Goal: Task Accomplishment & Management: Use online tool/utility

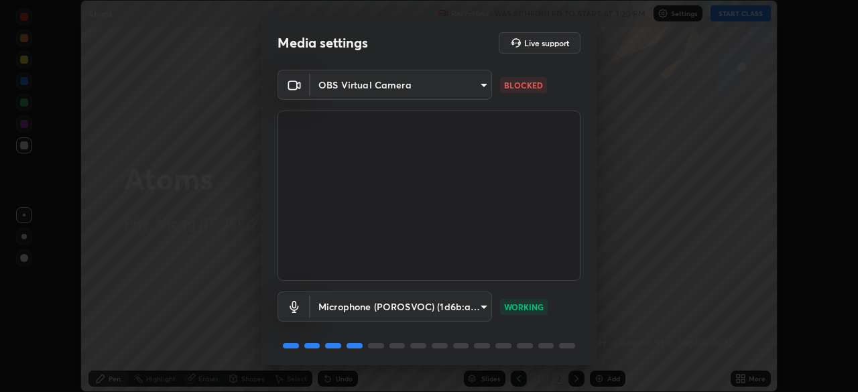
click at [487, 84] on body "Erase all Atoms Recording WAS SCHEDULED TO START AT 3:20 PM Settings START CLAS…" at bounding box center [429, 196] width 858 height 392
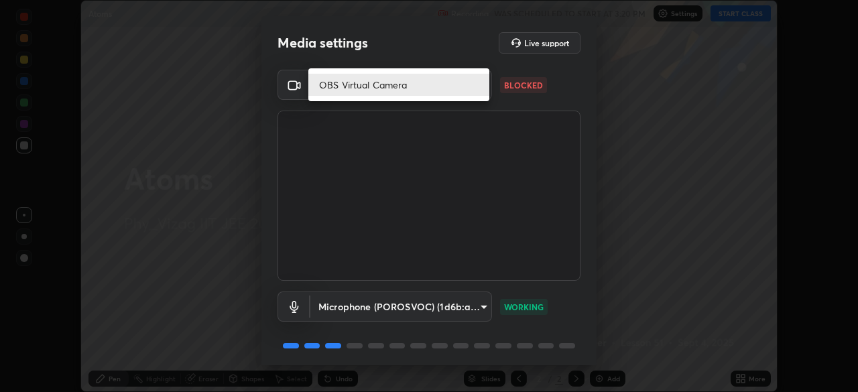
click at [475, 91] on li "OBS Virtual Camera" at bounding box center [398, 85] width 181 height 22
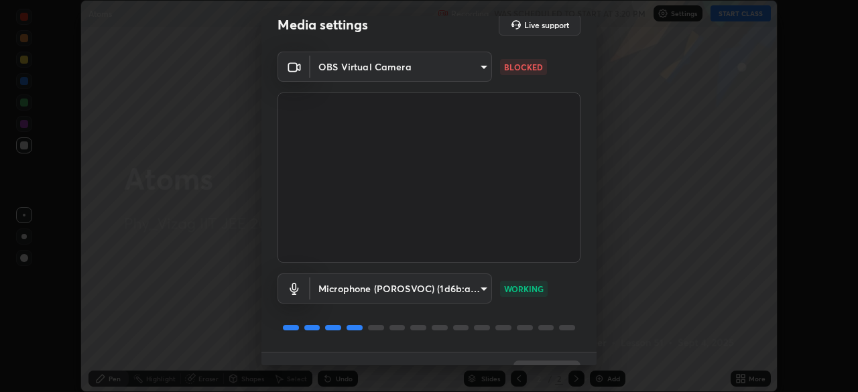
scroll to position [48, 0]
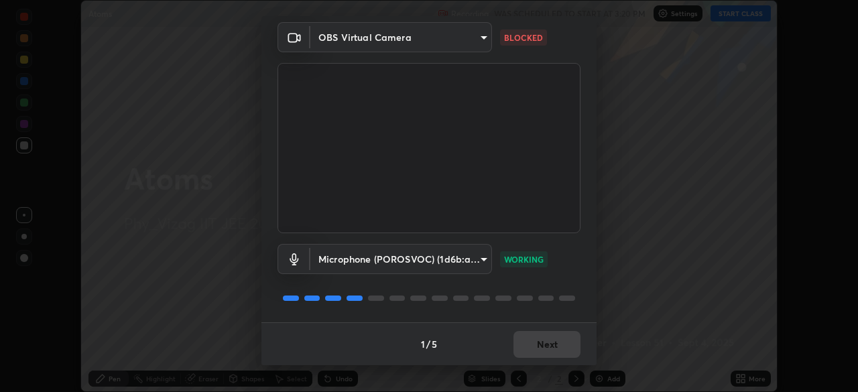
click at [475, 40] on body "Erase all Atoms Recording WAS SCHEDULED TO START AT 3:20 PM Settings START CLAS…" at bounding box center [429, 196] width 858 height 392
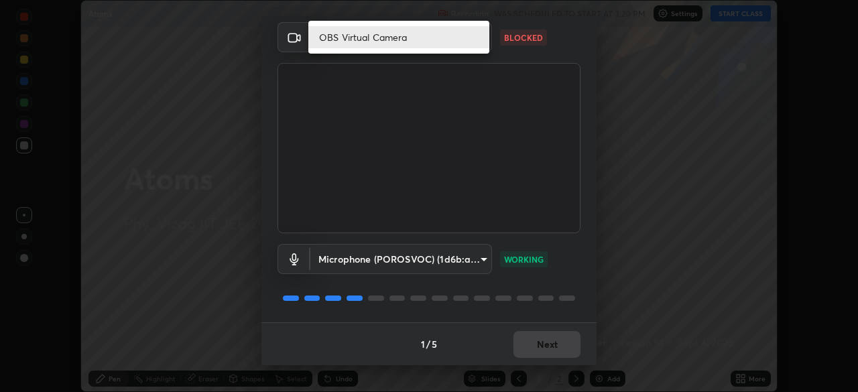
click at [469, 46] on li "OBS Virtual Camera" at bounding box center [398, 37] width 181 height 22
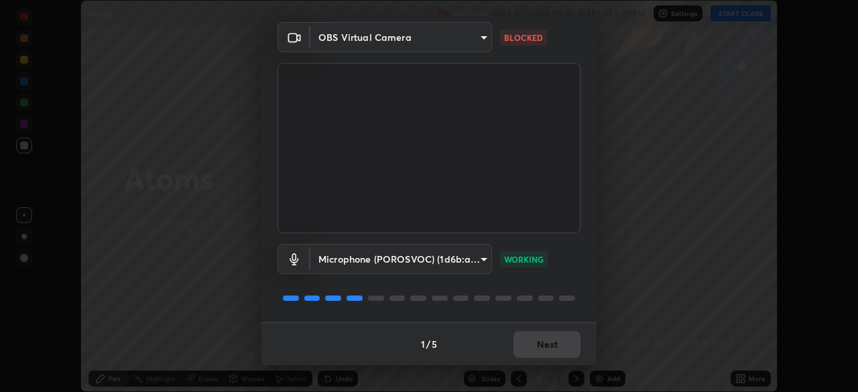
click at [418, 39] on body "Erase all Atoms Recording WAS SCHEDULED TO START AT 3:20 PM Settings START CLAS…" at bounding box center [429, 196] width 858 height 392
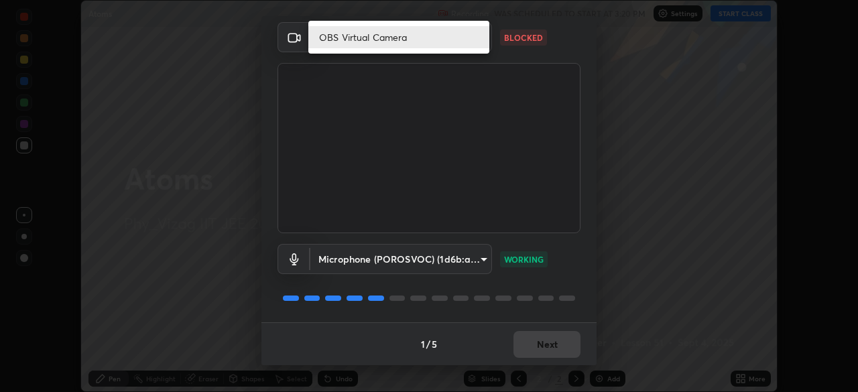
click at [392, 40] on li "OBS Virtual Camera" at bounding box center [398, 37] width 181 height 22
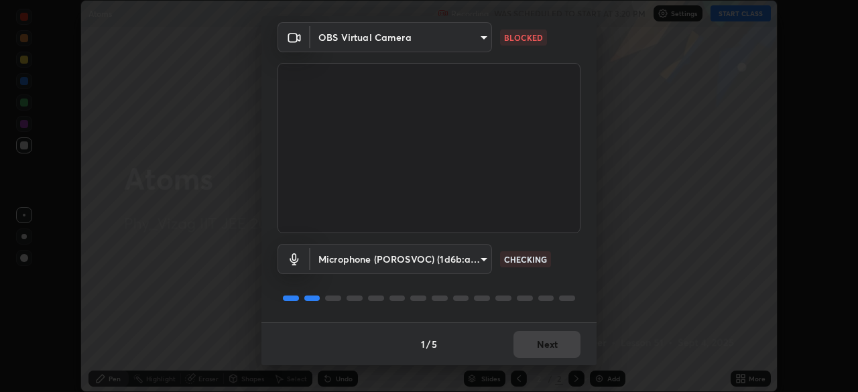
click at [334, 38] on body "Erase all Atoms Recording WAS SCHEDULED TO START AT 3:20 PM Settings START CLAS…" at bounding box center [429, 196] width 858 height 392
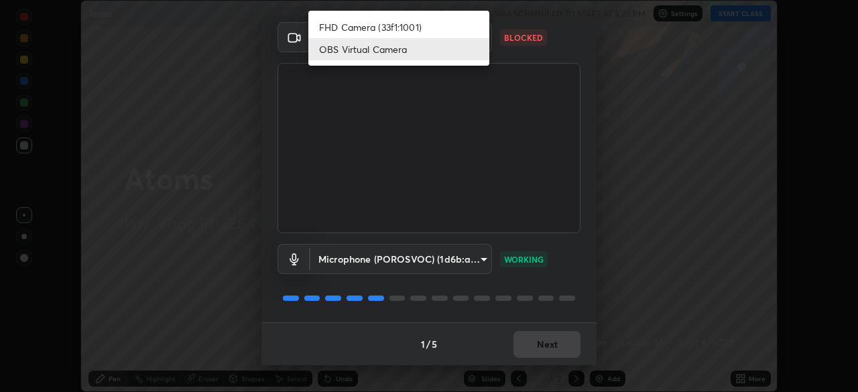
click at [420, 27] on li "FHD Camera (33f1:1001)" at bounding box center [398, 27] width 181 height 22
type input "949f1cb61497ac45629efe89b027616b2a3d477897d5b66877862ba60b910138"
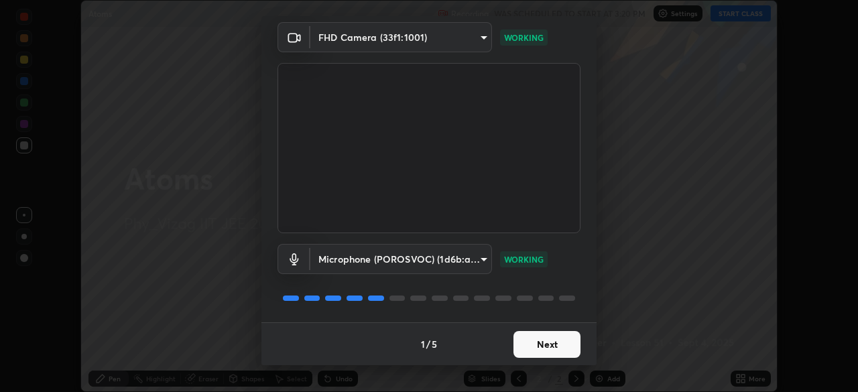
click at [553, 340] on button "Next" at bounding box center [546, 344] width 67 height 27
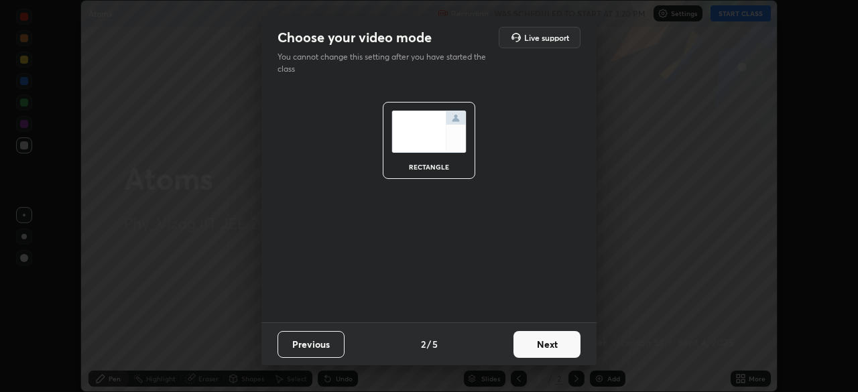
click at [557, 340] on button "Next" at bounding box center [546, 344] width 67 height 27
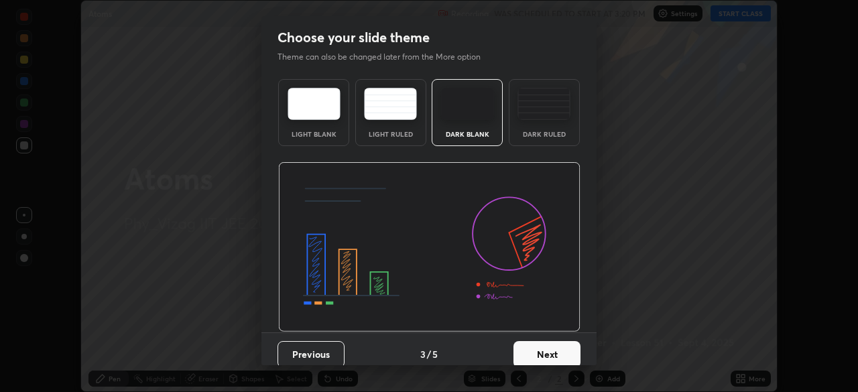
click at [556, 133] on div "Dark Ruled" at bounding box center [544, 134] width 54 height 7
click at [549, 345] on button "Next" at bounding box center [546, 354] width 67 height 27
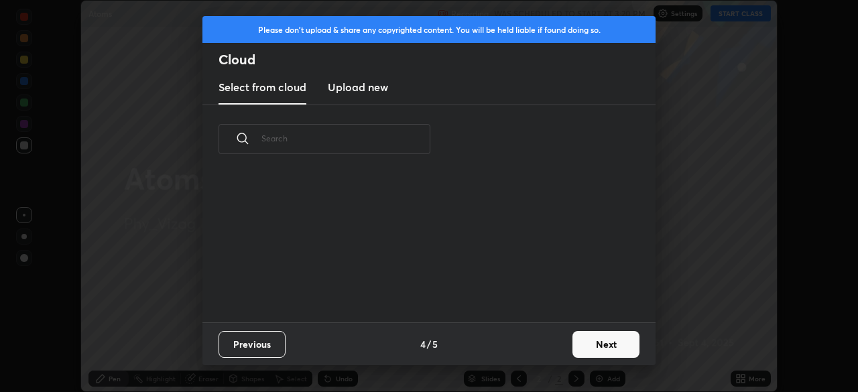
click at [545, 349] on div "Previous 4 / 5 Next" at bounding box center [428, 343] width 453 height 43
click at [585, 341] on button "Next" at bounding box center [605, 344] width 67 height 27
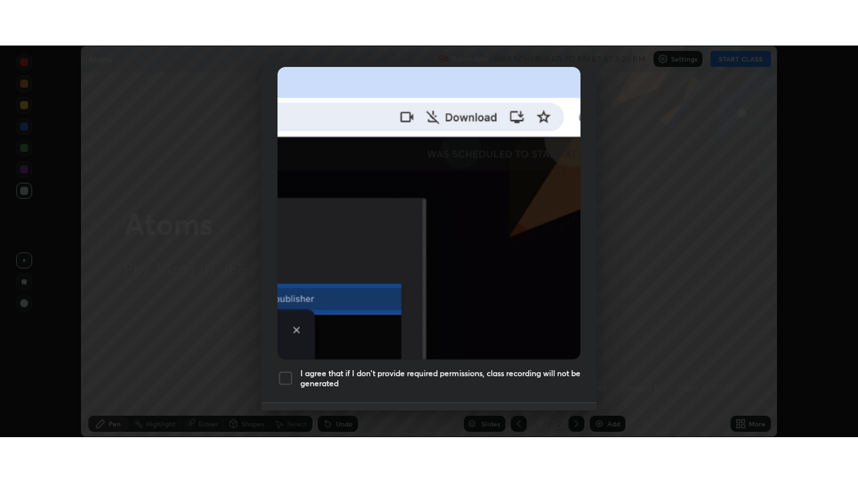
scroll to position [321, 0]
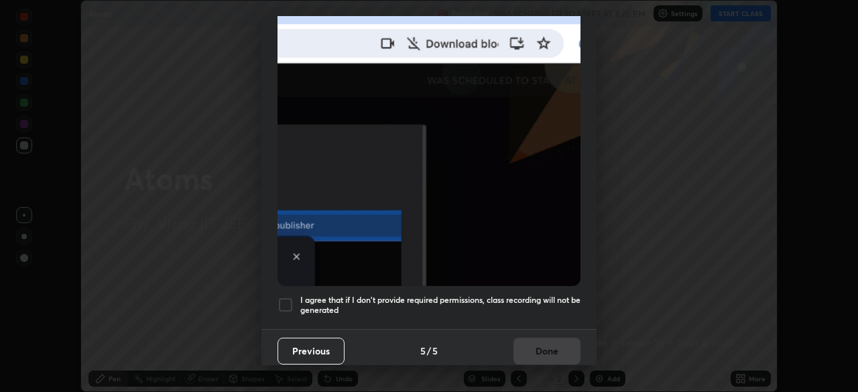
click at [287, 300] on div at bounding box center [285, 305] width 16 height 16
click at [532, 342] on button "Done" at bounding box center [546, 351] width 67 height 27
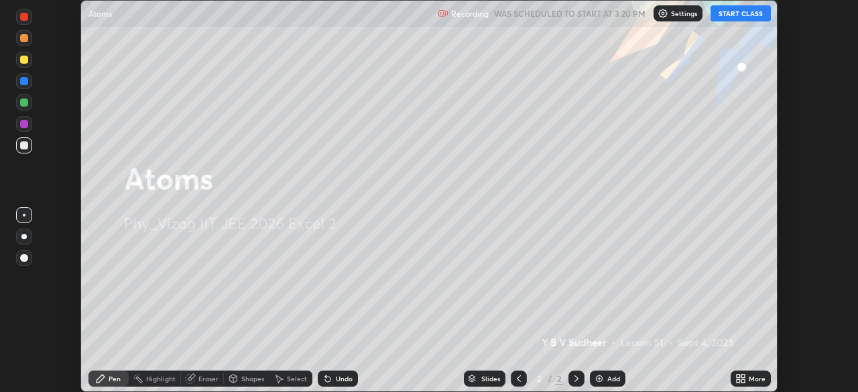
click at [602, 375] on img at bounding box center [599, 378] width 11 height 11
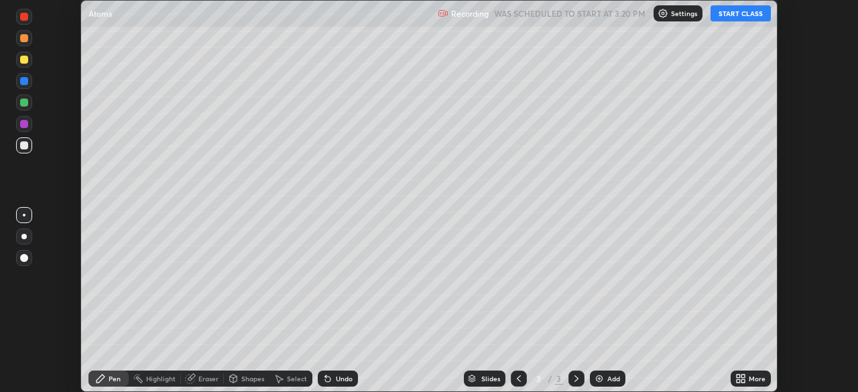
click at [740, 376] on icon at bounding box center [740, 378] width 11 height 11
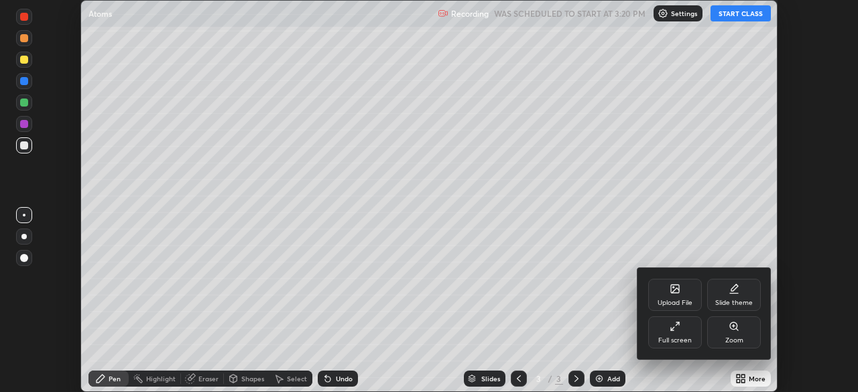
click at [679, 332] on div "Full screen" at bounding box center [675, 332] width 54 height 32
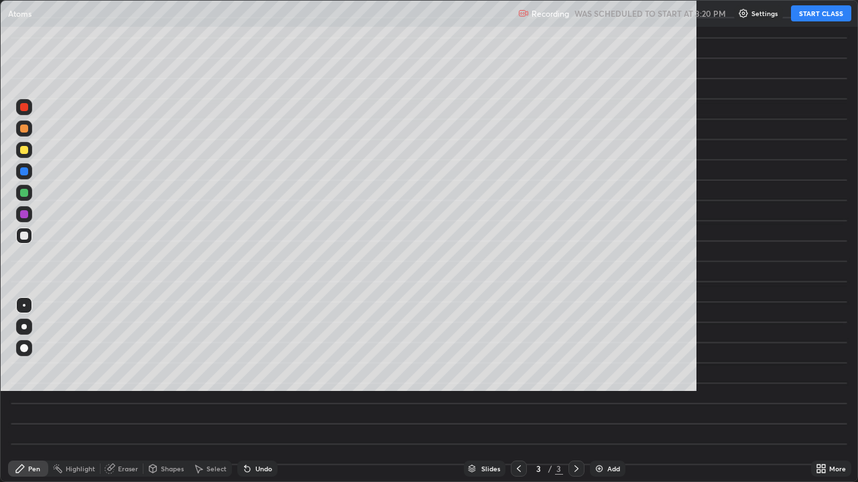
scroll to position [482, 858]
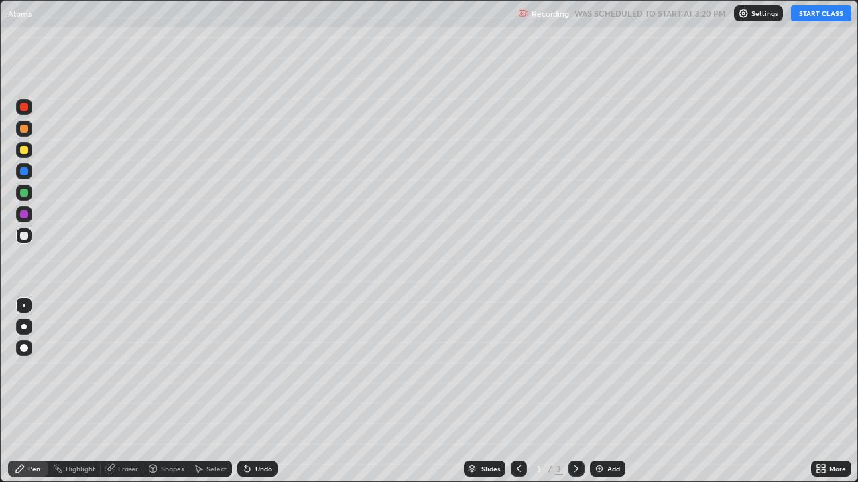
click at [812, 16] on button "START CLASS" at bounding box center [821, 13] width 60 height 16
click at [29, 326] on div at bounding box center [24, 327] width 16 height 16
click at [25, 150] on div at bounding box center [24, 150] width 8 height 8
click at [27, 234] on div at bounding box center [24, 236] width 8 height 8
click at [126, 391] on div "Eraser" at bounding box center [128, 469] width 20 height 7
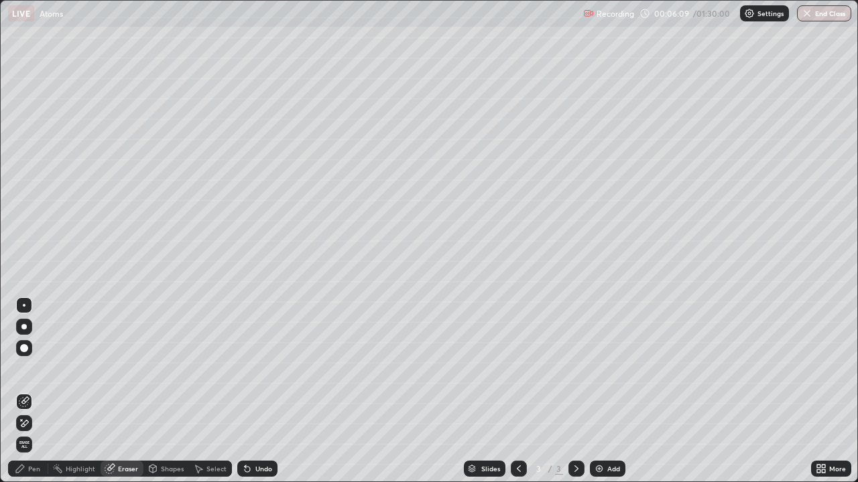
click at [36, 391] on div "Pen" at bounding box center [34, 469] width 12 height 7
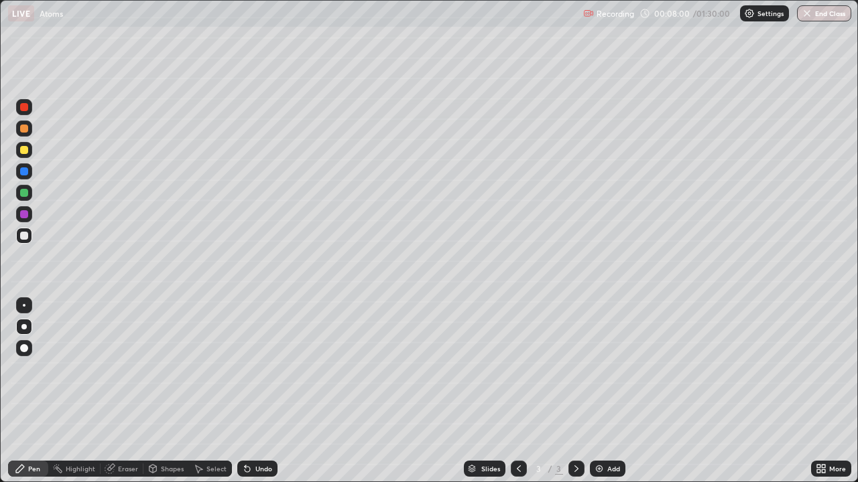
click at [123, 391] on div "Eraser" at bounding box center [128, 469] width 20 height 7
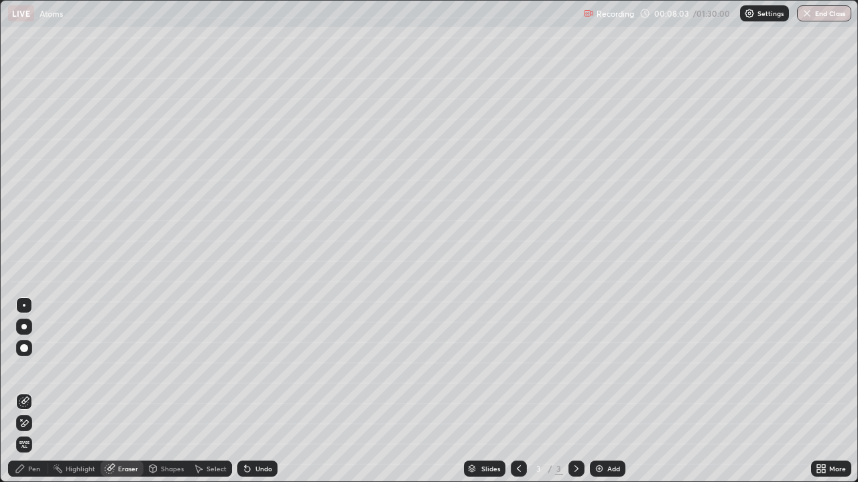
click at [31, 391] on div "Pen" at bounding box center [34, 469] width 12 height 7
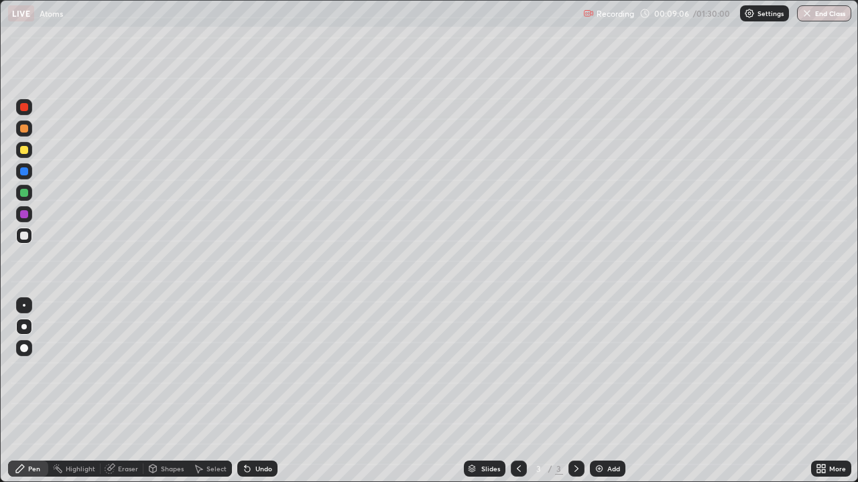
click at [598, 391] on img at bounding box center [599, 469] width 11 height 11
click at [23, 151] on div at bounding box center [24, 150] width 8 height 8
click at [252, 391] on div "Undo" at bounding box center [257, 469] width 40 height 16
click at [255, 391] on div "Undo" at bounding box center [263, 469] width 17 height 7
click at [29, 232] on div at bounding box center [24, 236] width 16 height 16
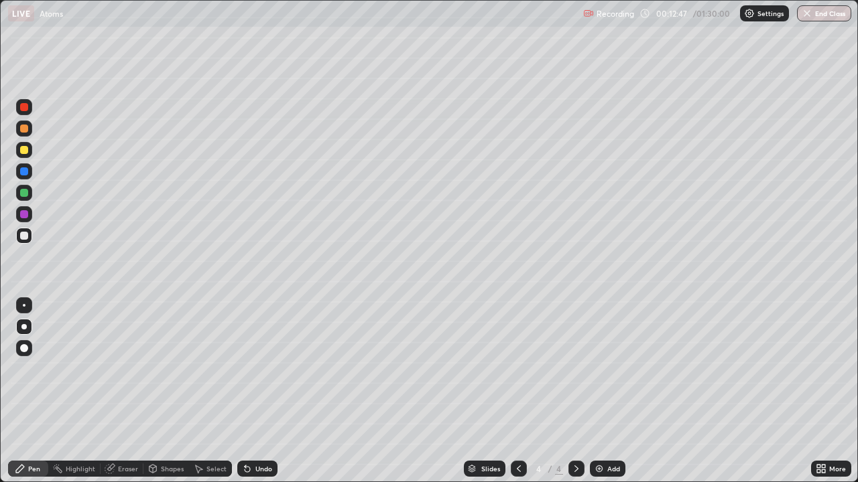
click at [171, 391] on div "Shapes" at bounding box center [172, 469] width 23 height 7
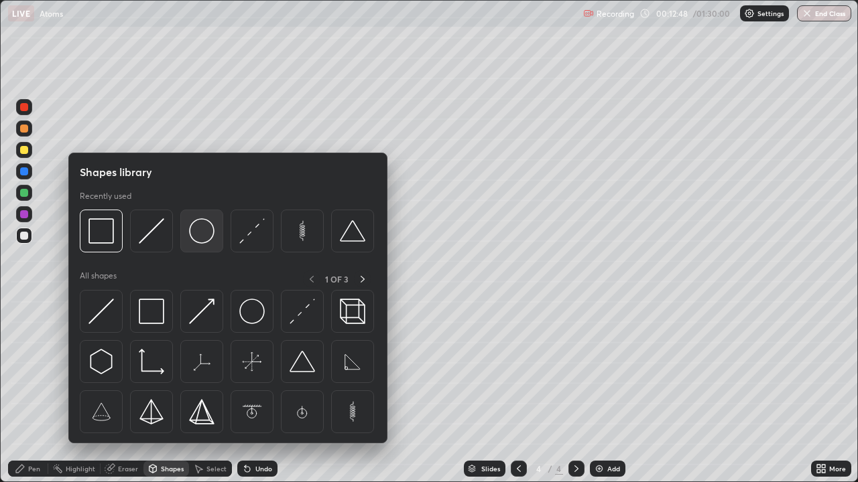
click at [208, 233] on img at bounding box center [201, 230] width 25 height 25
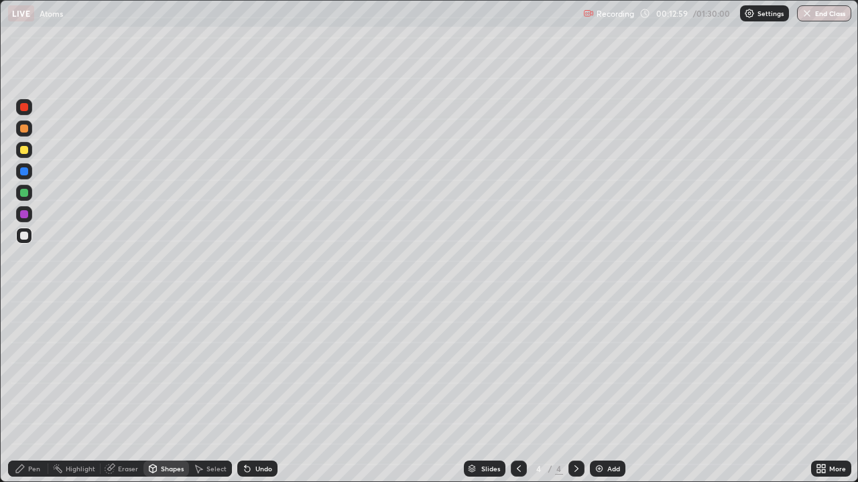
click at [34, 391] on div "Pen" at bounding box center [34, 469] width 12 height 7
click at [30, 151] on div at bounding box center [24, 150] width 16 height 16
click at [172, 391] on div "Shapes" at bounding box center [172, 469] width 23 height 7
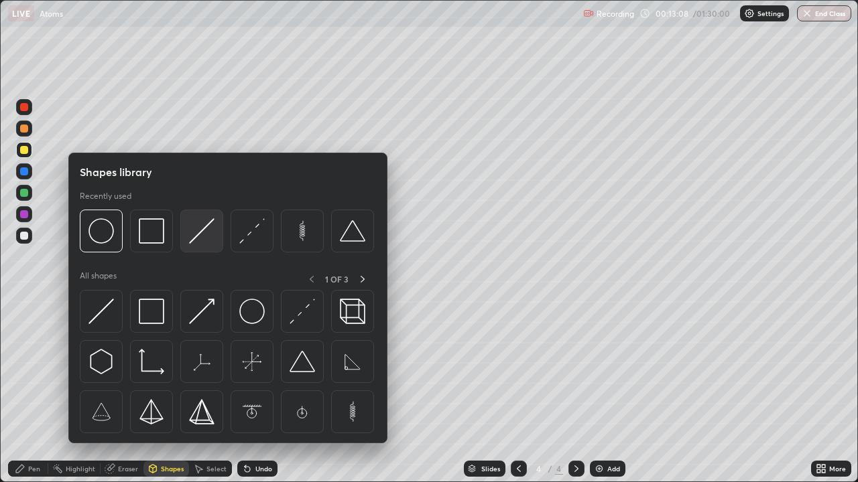
click at [197, 232] on img at bounding box center [201, 230] width 25 height 25
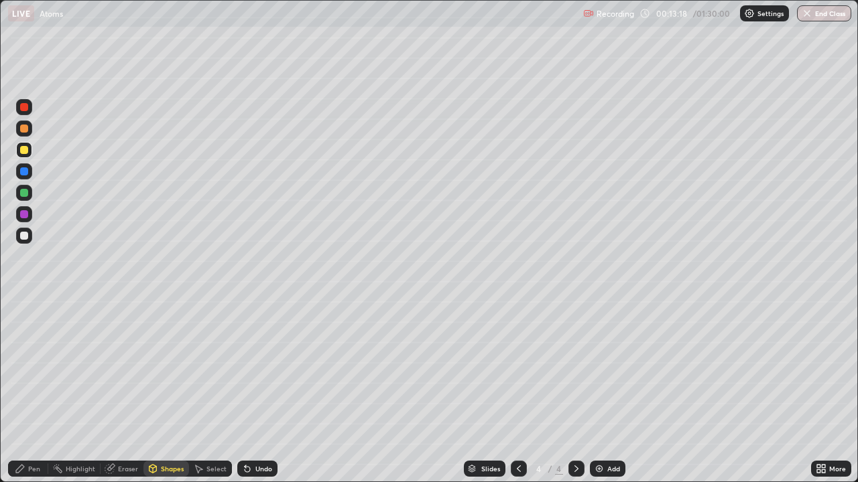
click at [30, 391] on div "Pen" at bounding box center [34, 469] width 12 height 7
click at [252, 391] on div "Undo" at bounding box center [257, 469] width 40 height 16
click at [254, 391] on div "Undo" at bounding box center [257, 469] width 40 height 16
click at [257, 391] on div "Undo" at bounding box center [263, 469] width 17 height 7
click at [259, 391] on div "Undo" at bounding box center [263, 469] width 17 height 7
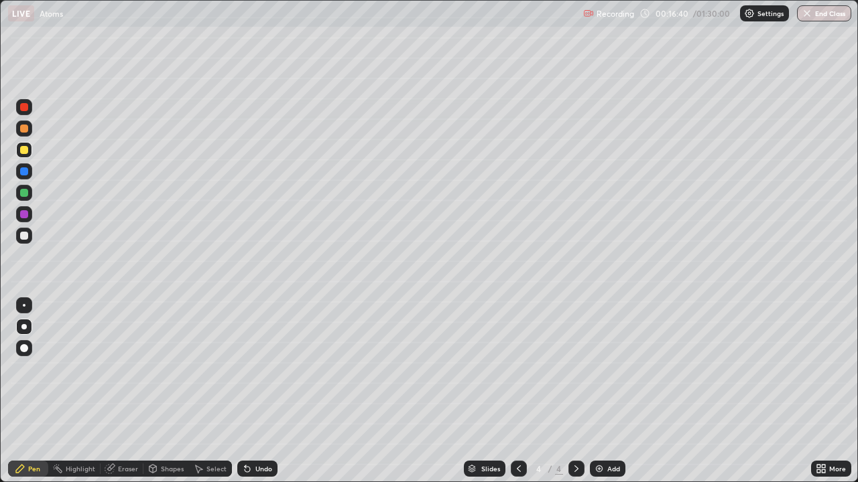
click at [260, 391] on div "Undo" at bounding box center [263, 469] width 17 height 7
click at [261, 391] on div "Undo" at bounding box center [263, 469] width 17 height 7
click at [260, 391] on div "Undo" at bounding box center [263, 469] width 17 height 7
click at [259, 391] on div "Undo" at bounding box center [257, 469] width 40 height 16
click at [261, 391] on div "Undo" at bounding box center [263, 469] width 17 height 7
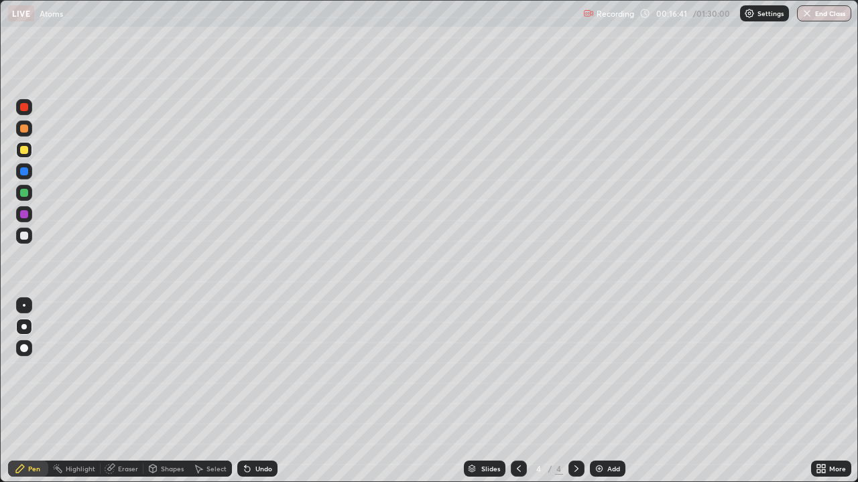
click at [263, 391] on div "Undo" at bounding box center [263, 469] width 17 height 7
click at [264, 391] on div "Undo" at bounding box center [263, 469] width 17 height 7
click at [157, 391] on icon at bounding box center [152, 469] width 11 height 11
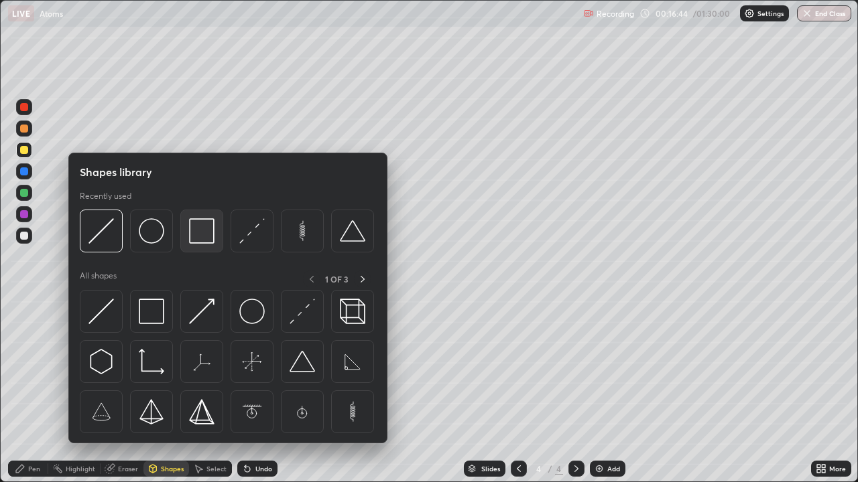
click at [197, 229] on img at bounding box center [201, 230] width 25 height 25
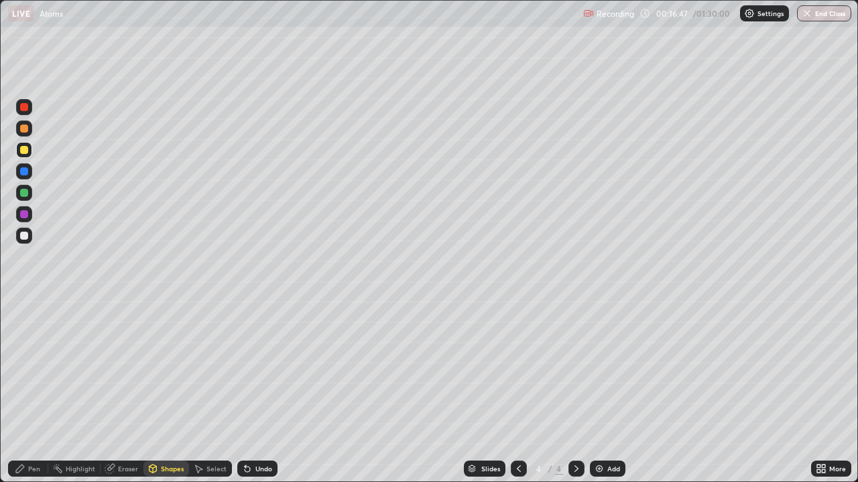
click at [39, 391] on div "Pen" at bounding box center [34, 469] width 12 height 7
click at [23, 236] on div at bounding box center [24, 236] width 8 height 8
click at [256, 391] on div "Undo" at bounding box center [263, 469] width 17 height 7
click at [255, 391] on div "Undo" at bounding box center [263, 469] width 17 height 7
click at [255, 391] on div "Undo" at bounding box center [257, 469] width 40 height 16
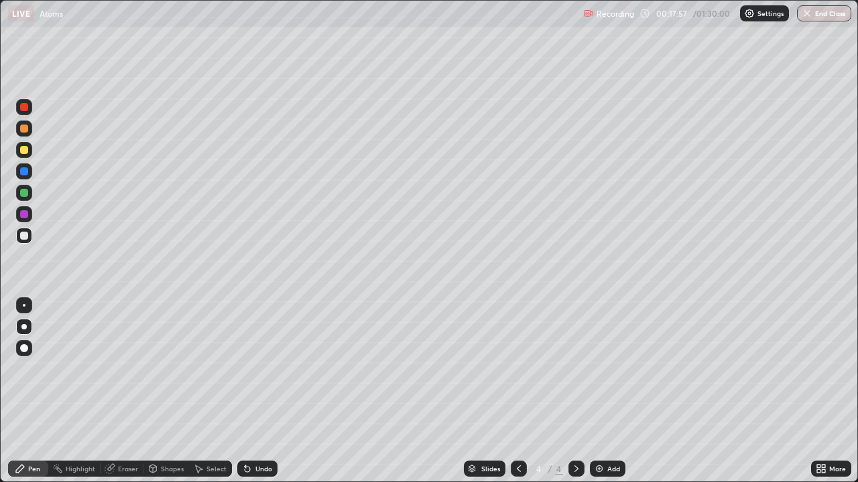
click at [257, 391] on div "Undo" at bounding box center [263, 469] width 17 height 7
click at [252, 391] on div "Undo" at bounding box center [257, 469] width 40 height 16
click at [127, 391] on div "Eraser" at bounding box center [128, 469] width 20 height 7
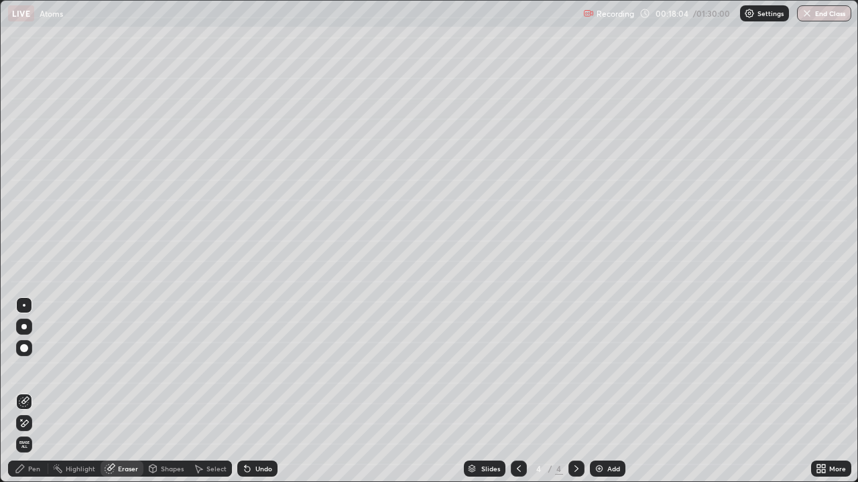
click at [34, 391] on div "Pen" at bounding box center [34, 469] width 12 height 7
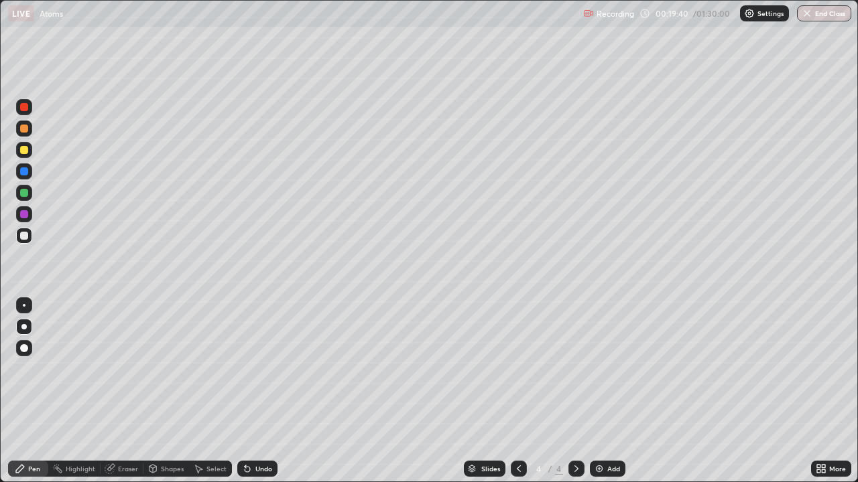
click at [161, 391] on div "Shapes" at bounding box center [172, 469] width 23 height 7
click at [129, 391] on div "Eraser" at bounding box center [128, 469] width 20 height 7
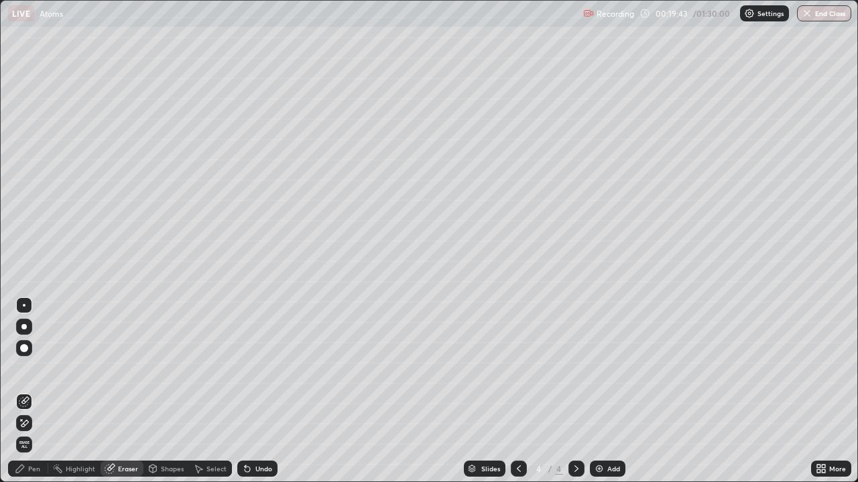
click at [36, 391] on div "Pen" at bounding box center [34, 469] width 12 height 7
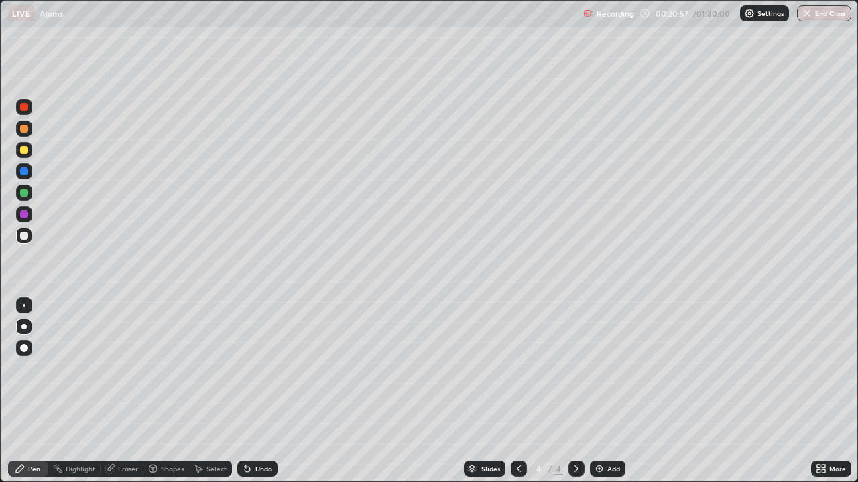
click at [264, 391] on div "Undo" at bounding box center [263, 469] width 17 height 7
click at [29, 155] on div at bounding box center [24, 150] width 16 height 16
click at [29, 235] on div at bounding box center [24, 236] width 16 height 16
click at [601, 391] on img at bounding box center [599, 469] width 11 height 11
click at [24, 151] on div at bounding box center [24, 150] width 8 height 8
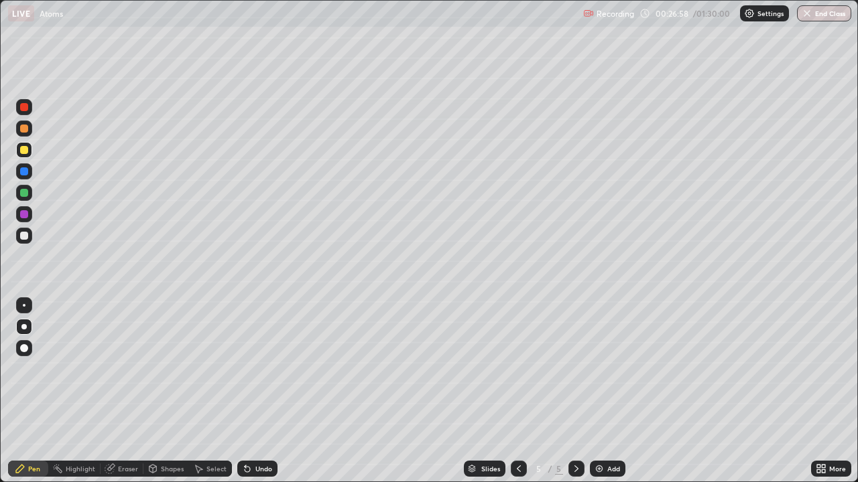
click at [167, 391] on div "Shapes" at bounding box center [166, 469] width 46 height 16
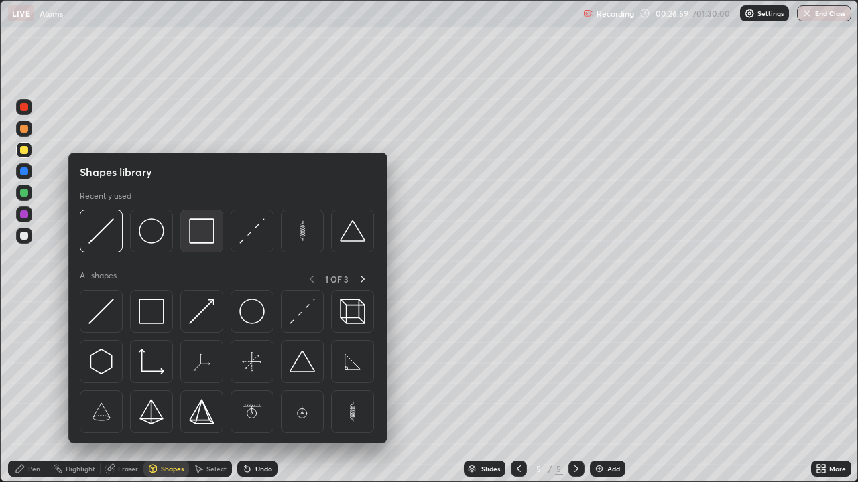
click at [199, 231] on img at bounding box center [201, 230] width 25 height 25
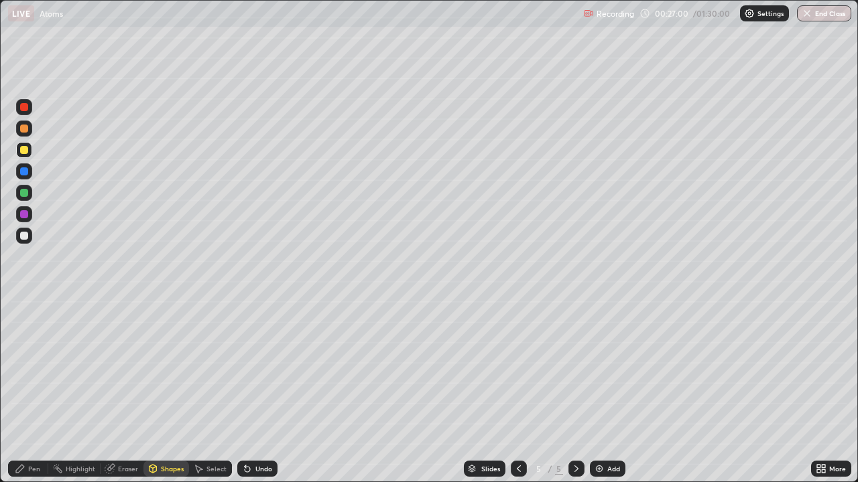
click at [30, 233] on div at bounding box center [24, 236] width 16 height 16
click at [34, 391] on div "Pen" at bounding box center [34, 469] width 12 height 7
click at [31, 150] on div at bounding box center [24, 150] width 16 height 16
click at [167, 391] on div "Shapes" at bounding box center [172, 469] width 23 height 7
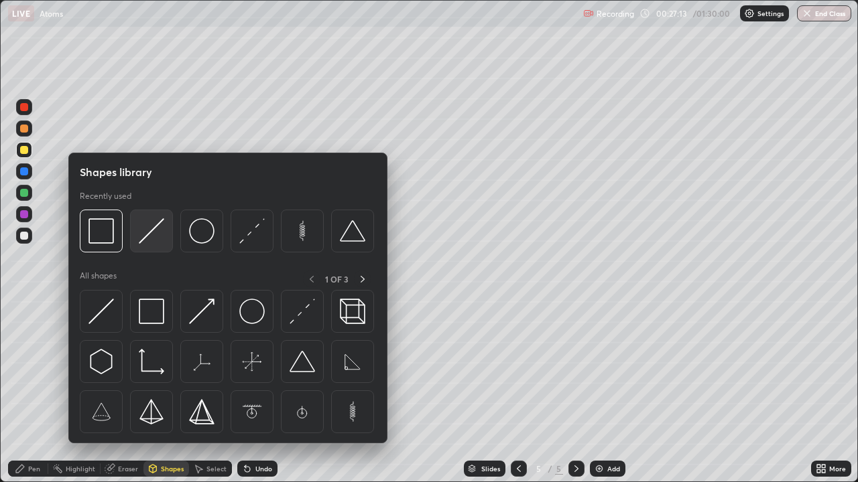
click at [163, 233] on img at bounding box center [151, 230] width 25 height 25
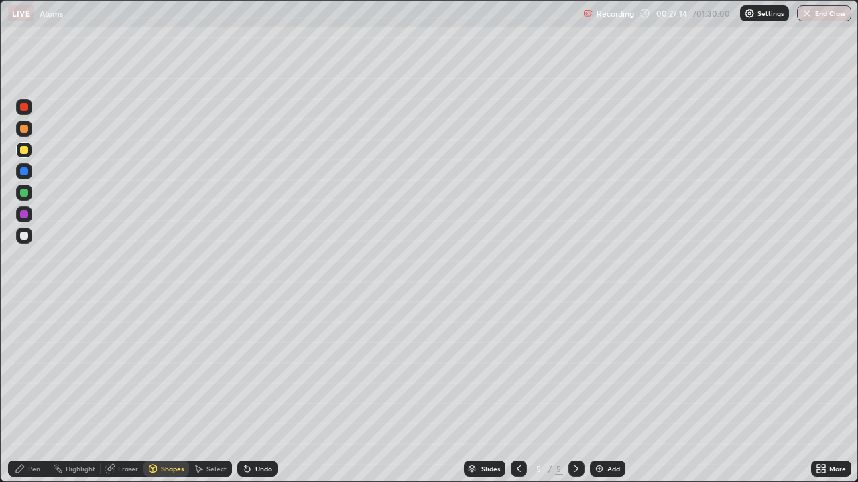
click at [27, 215] on div at bounding box center [24, 214] width 8 height 8
click at [37, 391] on div "Pen" at bounding box center [28, 469] width 40 height 16
click at [31, 239] on div at bounding box center [24, 236] width 16 height 16
click at [171, 391] on div "Shapes" at bounding box center [172, 469] width 23 height 7
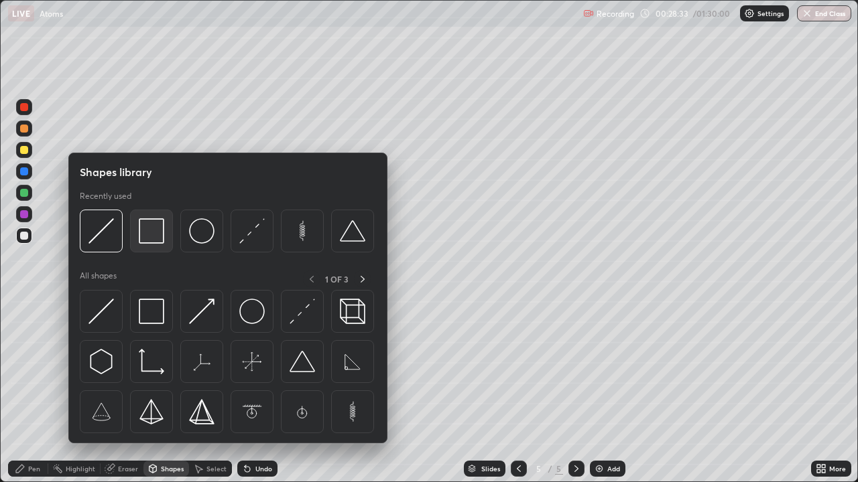
click at [161, 236] on img at bounding box center [151, 230] width 25 height 25
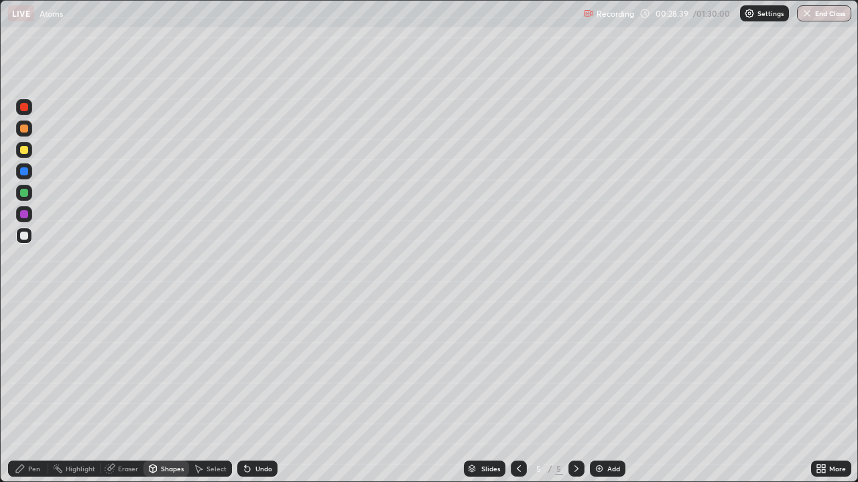
click at [36, 391] on div "Pen" at bounding box center [34, 469] width 12 height 7
click at [26, 145] on div at bounding box center [24, 150] width 16 height 16
click at [170, 391] on div "Shapes" at bounding box center [172, 469] width 23 height 7
click at [255, 391] on div "Undo" at bounding box center [263, 469] width 17 height 7
click at [34, 391] on div "Pen" at bounding box center [34, 469] width 12 height 7
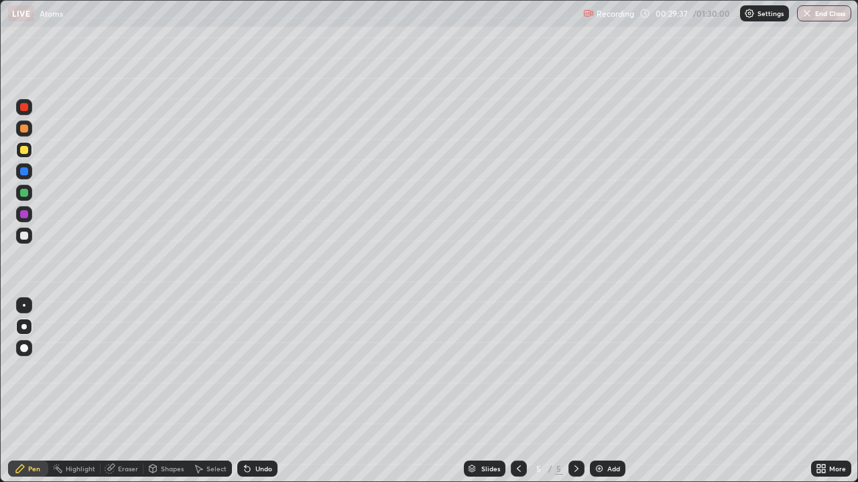
click at [25, 236] on div at bounding box center [24, 236] width 8 height 8
click at [121, 391] on div "Eraser" at bounding box center [128, 469] width 20 height 7
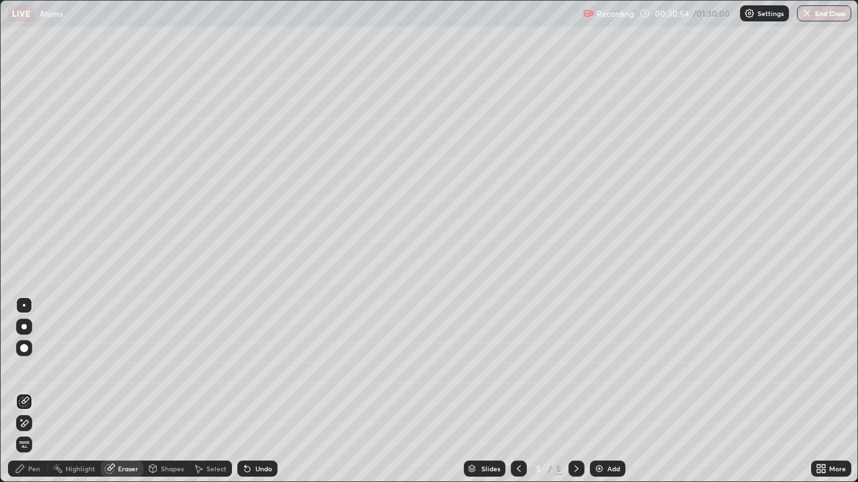
click at [28, 391] on div "Pen" at bounding box center [34, 469] width 12 height 7
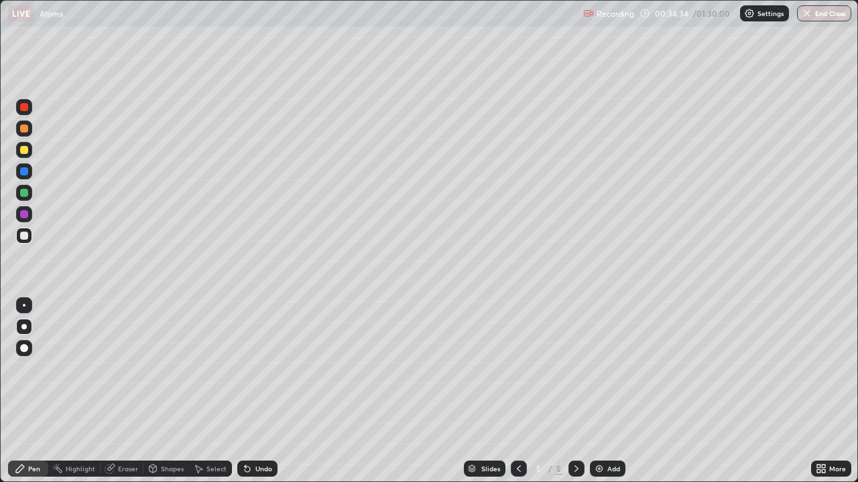
click at [600, 391] on img at bounding box center [599, 469] width 11 height 11
click at [25, 153] on div at bounding box center [24, 150] width 8 height 8
click at [163, 391] on div "Shapes" at bounding box center [166, 469] width 46 height 16
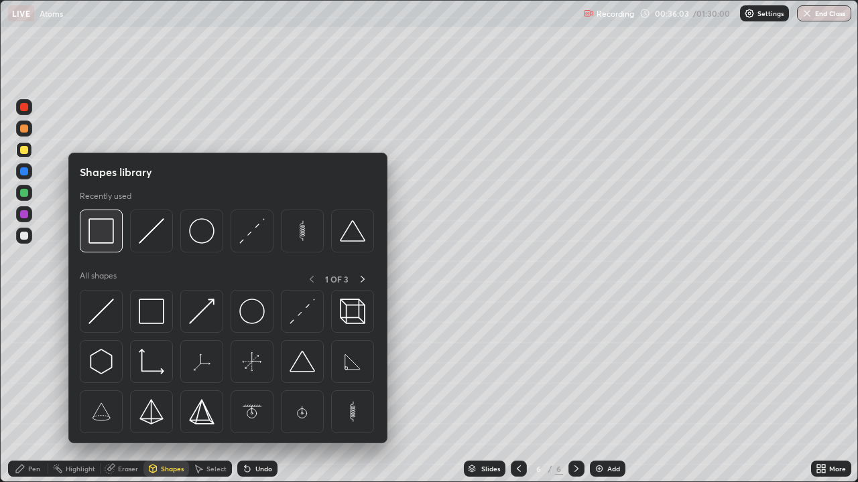
click at [113, 240] on img at bounding box center [100, 230] width 25 height 25
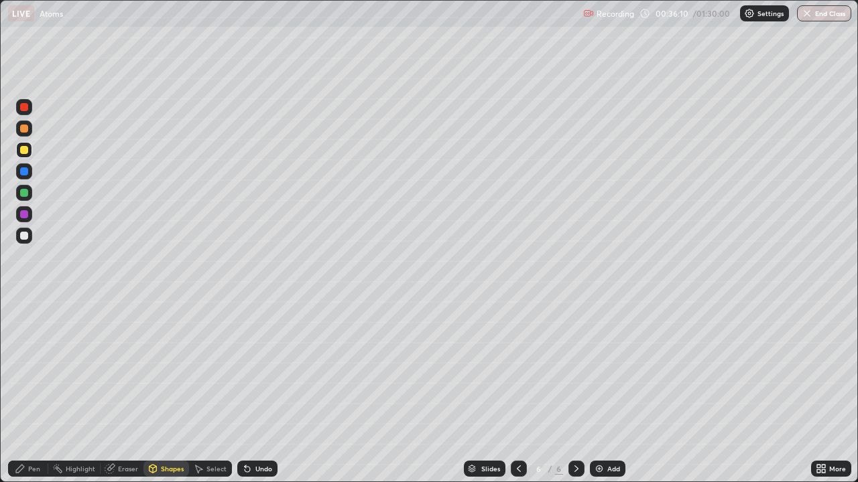
click at [31, 391] on div "Pen" at bounding box center [28, 469] width 40 height 16
click at [27, 233] on div at bounding box center [24, 236] width 16 height 16
click at [169, 391] on div "Shapes" at bounding box center [172, 469] width 23 height 7
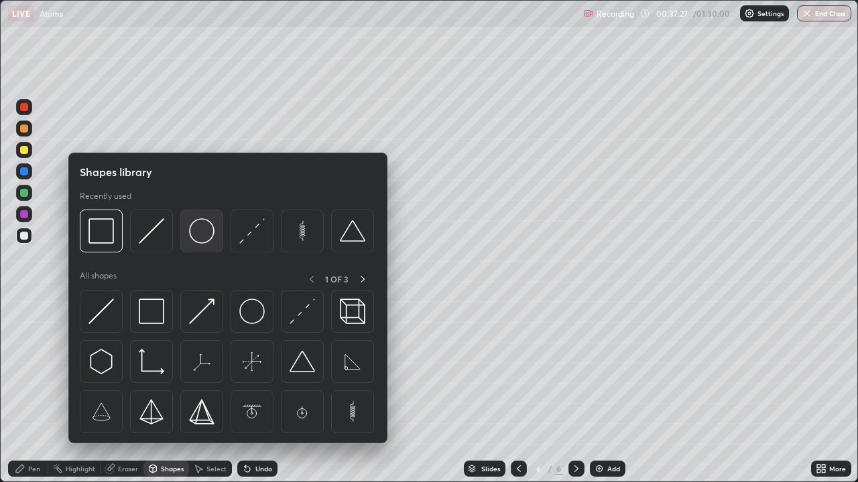
click at [201, 237] on img at bounding box center [201, 230] width 25 height 25
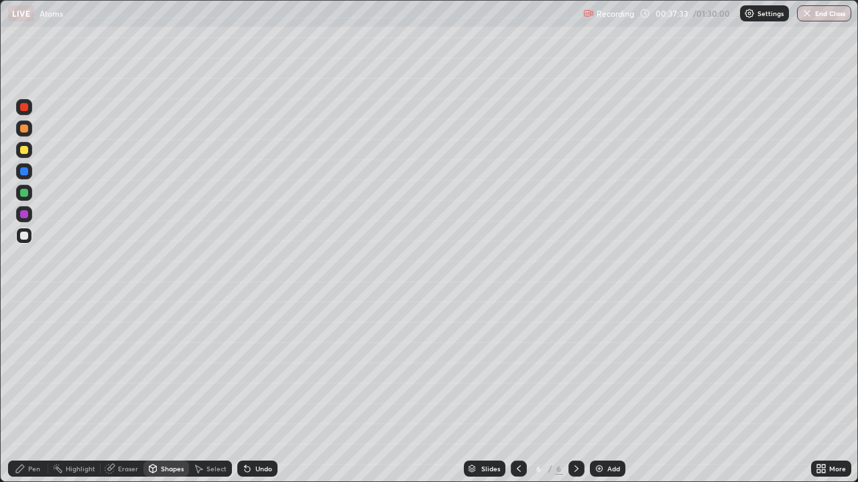
click at [42, 391] on div "Pen" at bounding box center [28, 469] width 40 height 16
click at [261, 391] on div "Undo" at bounding box center [263, 469] width 17 height 7
click at [165, 391] on div "Shapes" at bounding box center [172, 469] width 23 height 7
click at [35, 391] on div "Pen" at bounding box center [34, 469] width 12 height 7
click at [598, 391] on img at bounding box center [599, 469] width 11 height 11
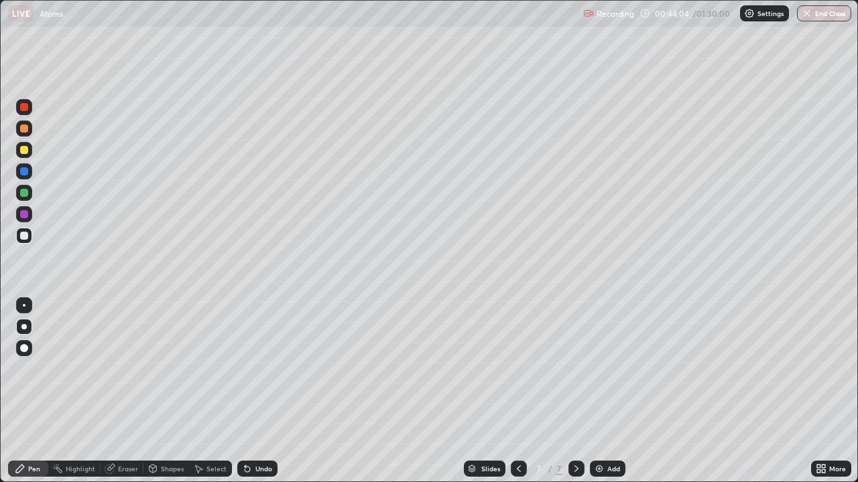
click at [31, 154] on div at bounding box center [24, 150] width 16 height 16
click at [31, 239] on div at bounding box center [24, 236] width 16 height 16
click at [252, 391] on div "Undo" at bounding box center [257, 469] width 40 height 16
click at [257, 391] on div "Undo" at bounding box center [263, 469] width 17 height 7
click at [27, 217] on div at bounding box center [24, 214] width 8 height 8
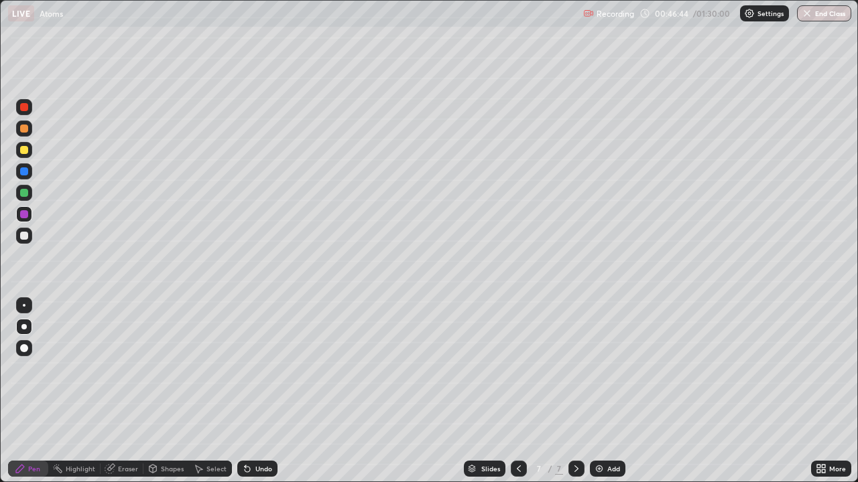
click at [25, 241] on div at bounding box center [24, 236] width 16 height 16
click at [115, 391] on div "Eraser" at bounding box center [122, 469] width 43 height 16
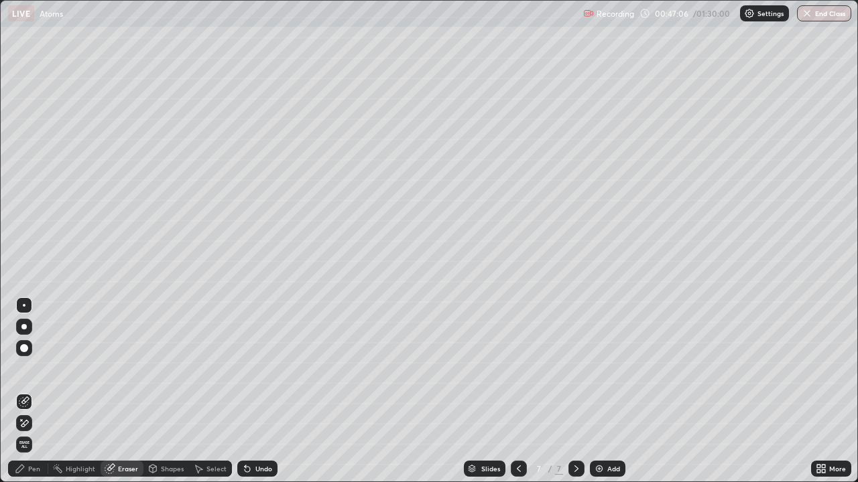
click at [31, 391] on div "Pen" at bounding box center [34, 469] width 12 height 7
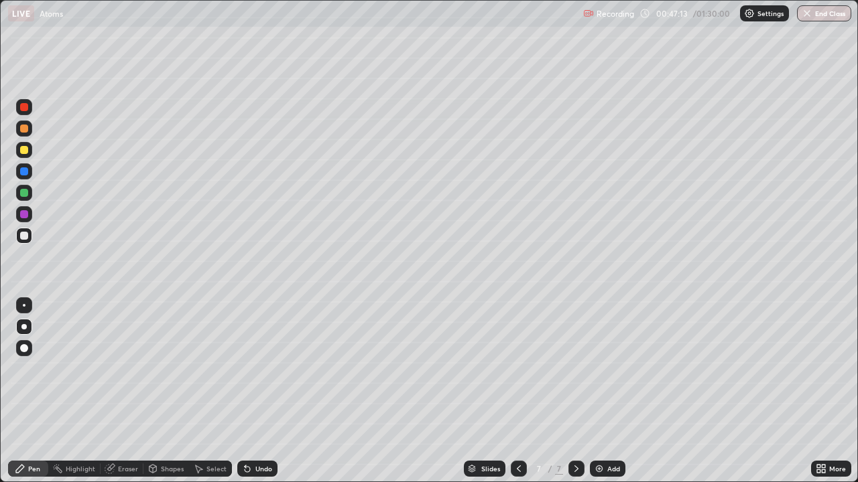
click at [121, 391] on div "Eraser" at bounding box center [128, 469] width 20 height 7
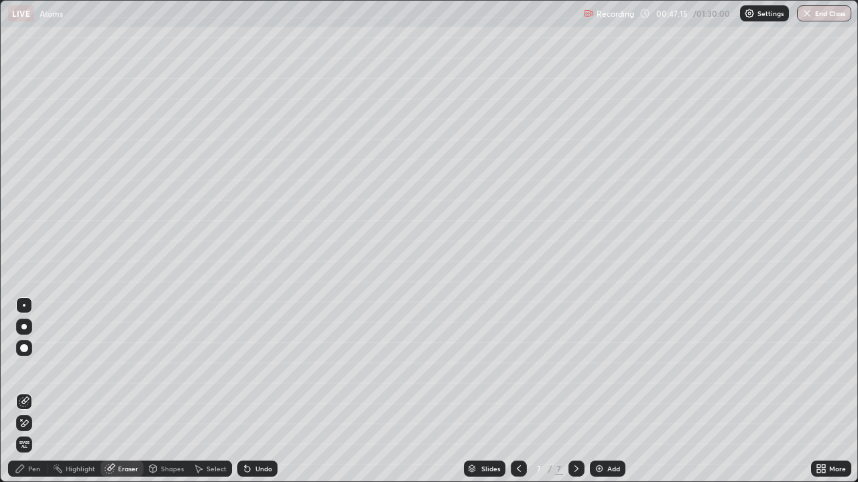
click at [29, 391] on div "Pen" at bounding box center [34, 469] width 12 height 7
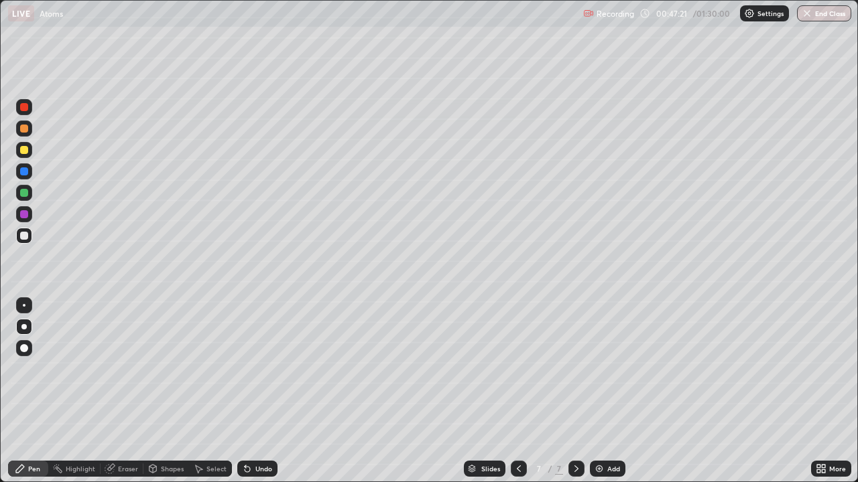
click at [125, 391] on div "Eraser" at bounding box center [128, 469] width 20 height 7
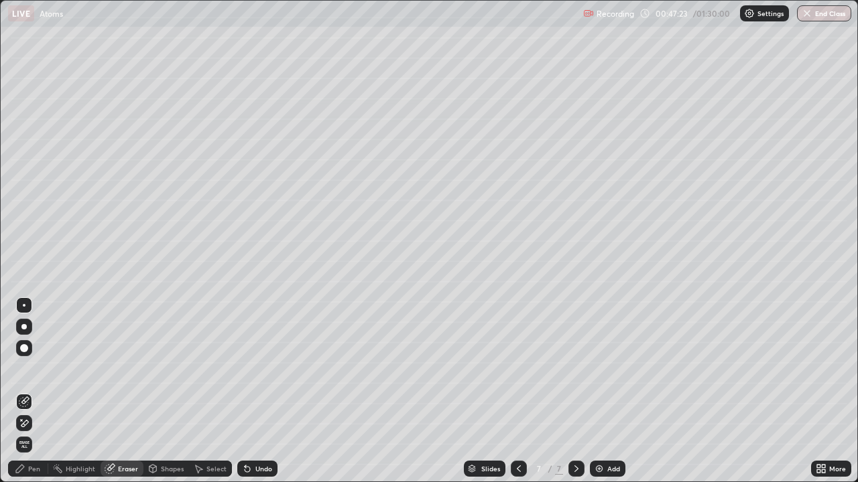
click at [28, 391] on div "Pen" at bounding box center [34, 469] width 12 height 7
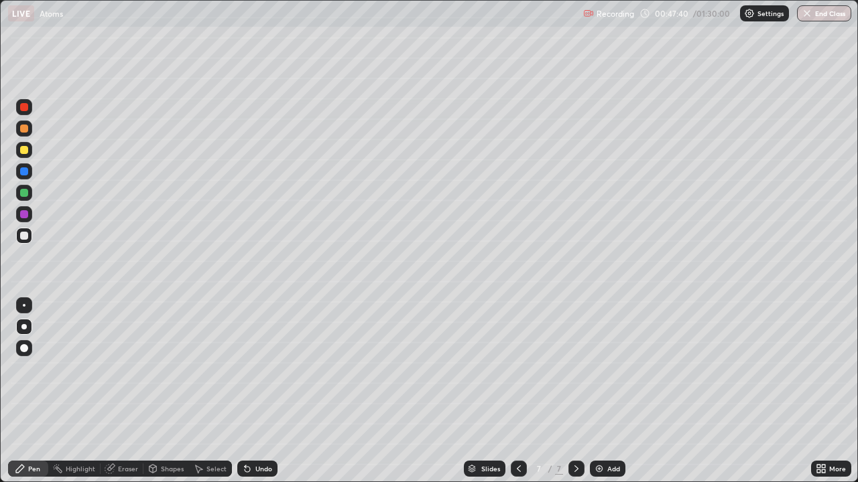
click at [161, 391] on div "Shapes" at bounding box center [172, 469] width 23 height 7
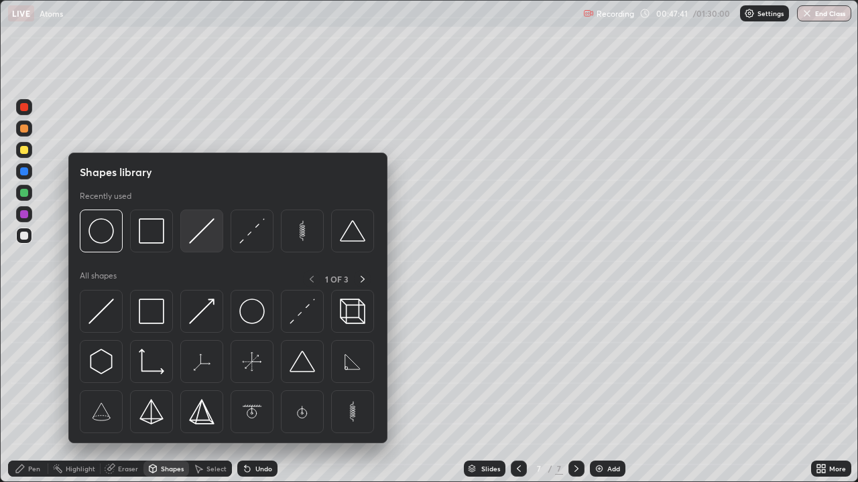
click at [199, 231] on img at bounding box center [201, 230] width 25 height 25
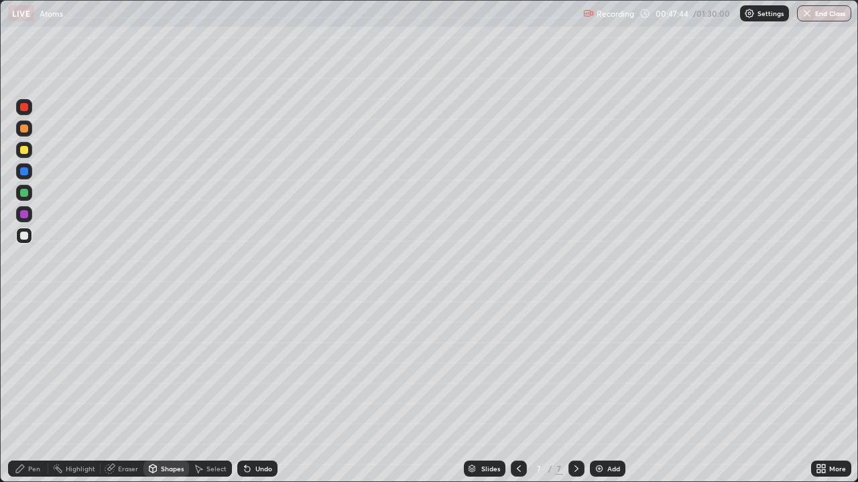
click at [40, 391] on div "Pen" at bounding box center [28, 469] width 40 height 16
click at [25, 235] on div at bounding box center [24, 236] width 8 height 8
click at [260, 391] on div "Undo" at bounding box center [263, 469] width 17 height 7
click at [263, 391] on div "Undo" at bounding box center [263, 469] width 17 height 7
click at [29, 218] on div at bounding box center [24, 214] width 16 height 16
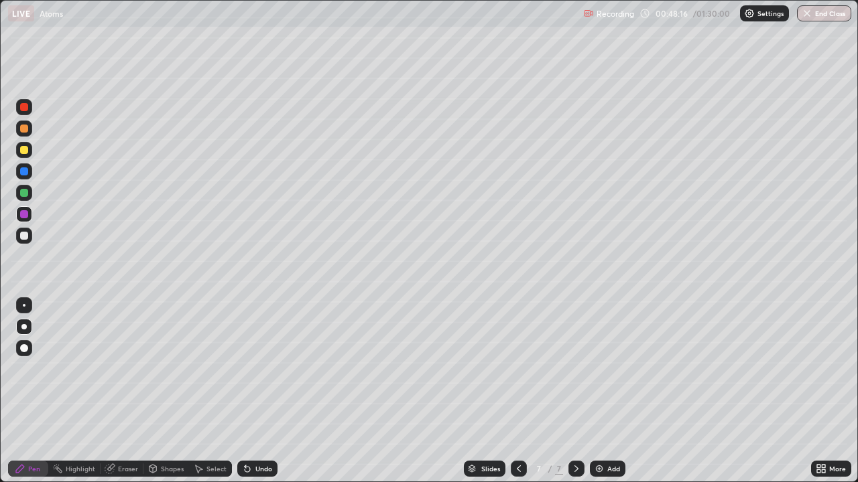
click at [25, 108] on div at bounding box center [24, 107] width 8 height 8
click at [25, 196] on div at bounding box center [24, 193] width 8 height 8
click at [29, 129] on div at bounding box center [24, 129] width 16 height 16
click at [600, 391] on img at bounding box center [599, 469] width 11 height 11
click at [255, 391] on div "Undo" at bounding box center [263, 469] width 17 height 7
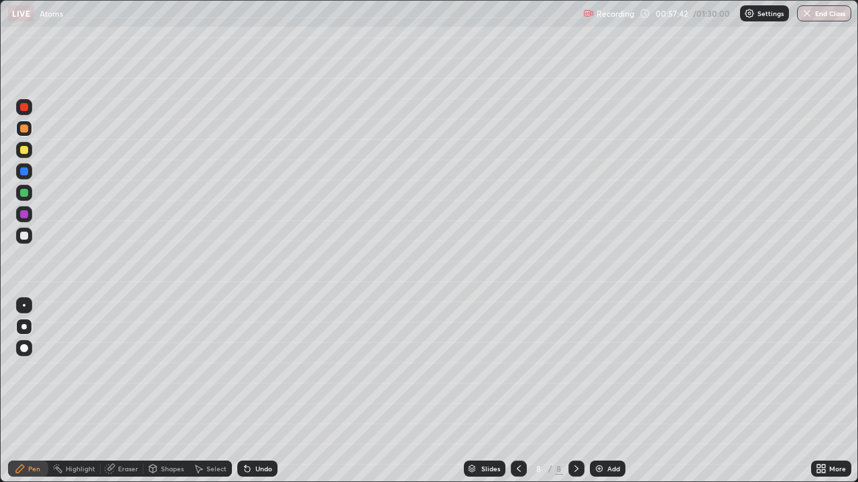
click at [257, 391] on div "Undo" at bounding box center [257, 469] width 40 height 16
click at [259, 391] on div "Undo" at bounding box center [257, 469] width 40 height 16
click at [168, 391] on div "Shapes" at bounding box center [166, 469] width 46 height 16
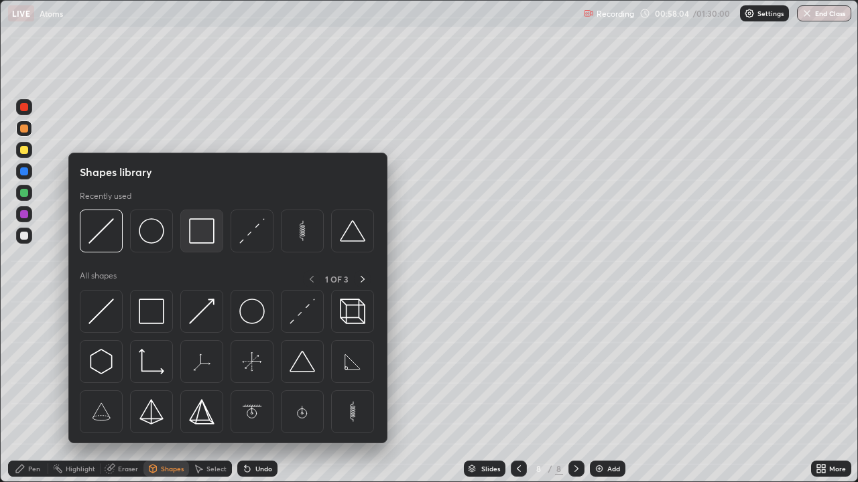
click at [200, 227] on img at bounding box center [201, 230] width 25 height 25
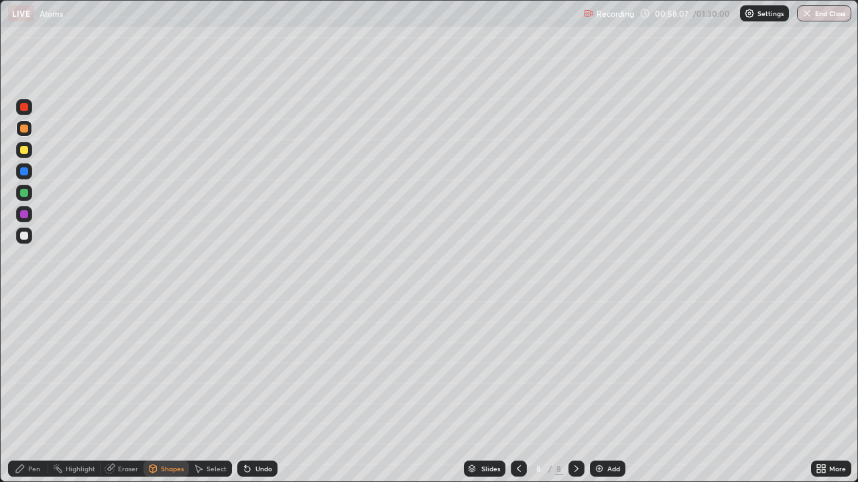
click at [25, 237] on div at bounding box center [24, 236] width 8 height 8
click at [164, 391] on div "Shapes" at bounding box center [172, 469] width 23 height 7
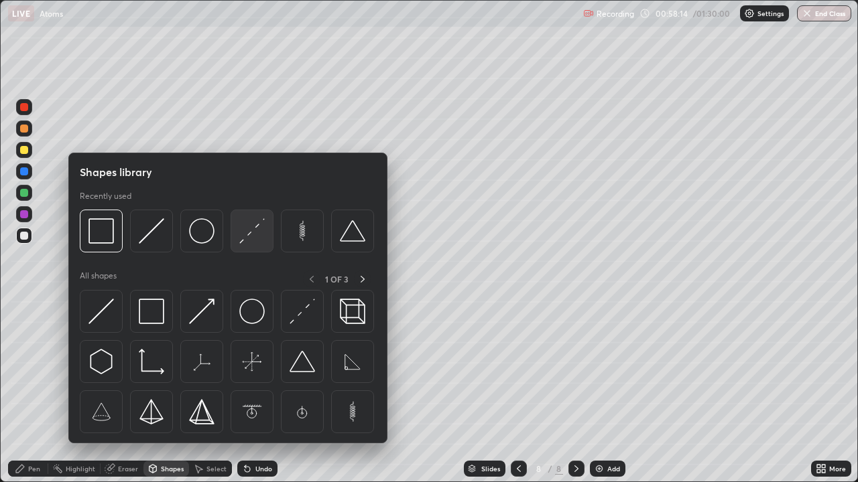
click at [249, 237] on img at bounding box center [251, 230] width 25 height 25
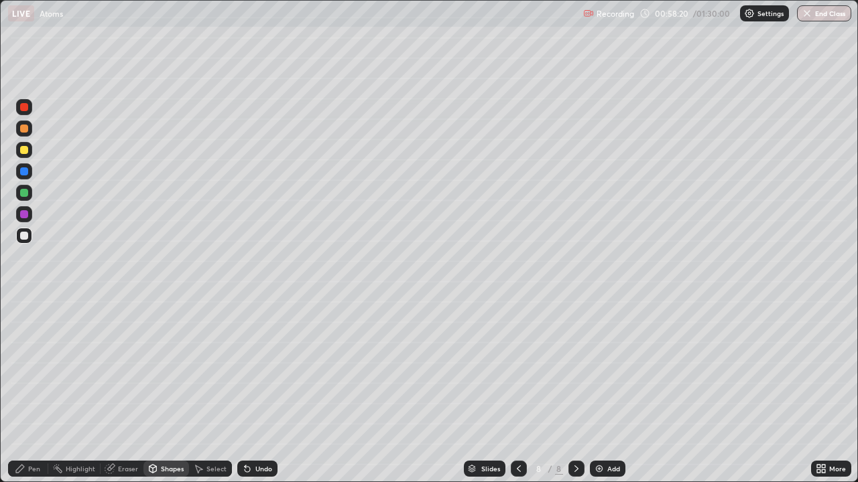
click at [262, 391] on div "Undo" at bounding box center [263, 469] width 17 height 7
click at [33, 391] on div "Pen" at bounding box center [28, 469] width 40 height 16
click at [25, 151] on div at bounding box center [24, 150] width 8 height 8
click at [30, 131] on div at bounding box center [24, 129] width 16 height 16
click at [124, 391] on div "Eraser" at bounding box center [128, 469] width 20 height 7
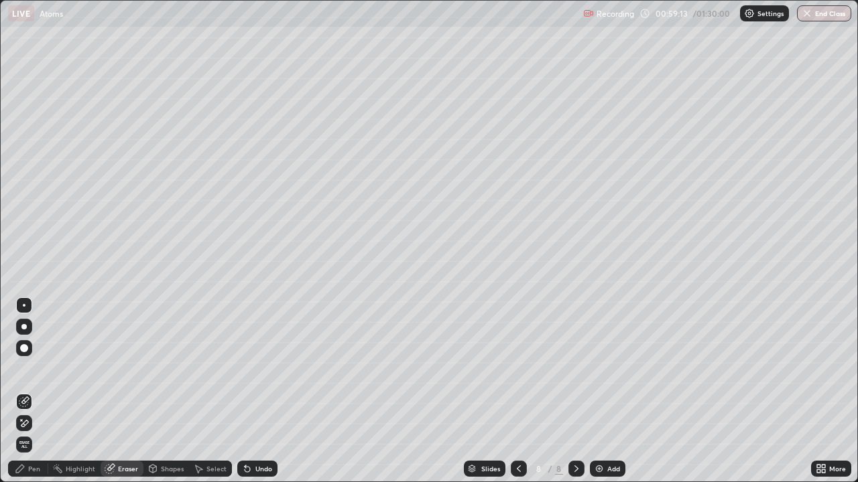
click at [40, 391] on div "Pen" at bounding box center [28, 469] width 40 height 16
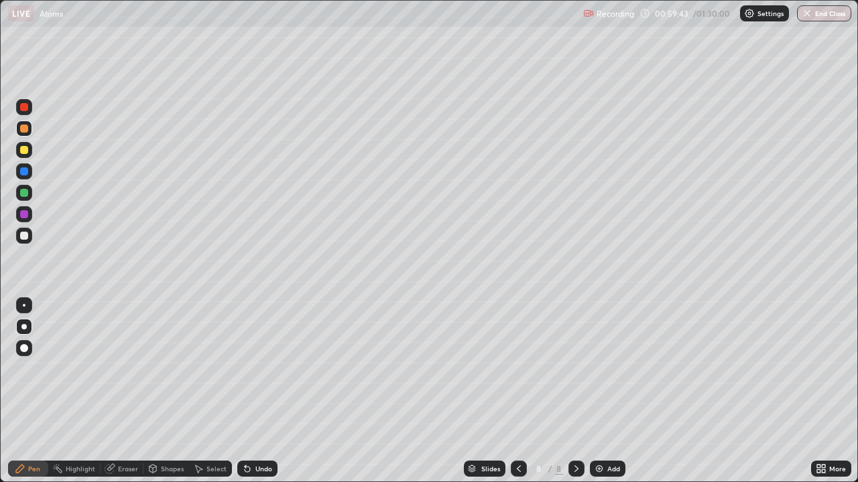
click at [169, 391] on div "Shapes" at bounding box center [166, 469] width 46 height 16
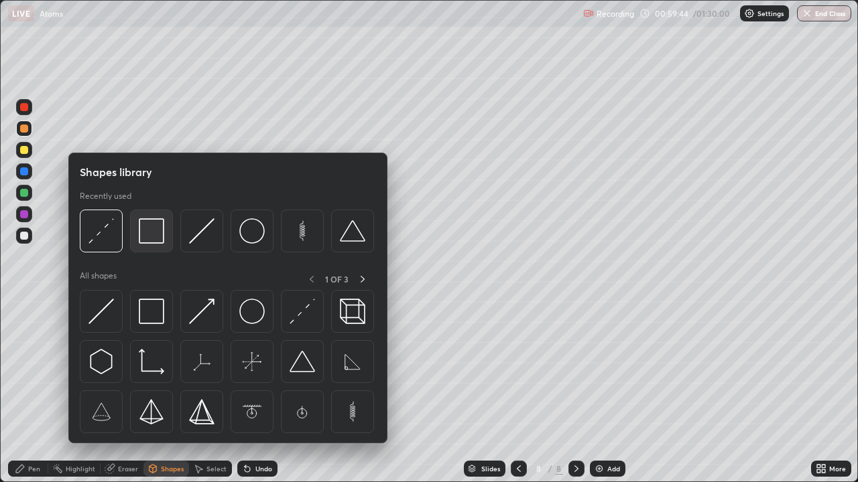
click at [151, 228] on img at bounding box center [151, 230] width 25 height 25
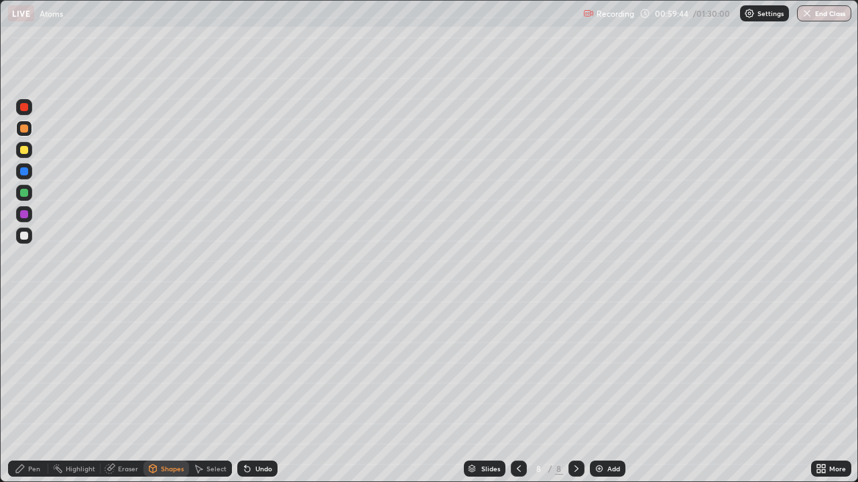
click at [29, 236] on div at bounding box center [24, 236] width 16 height 16
click at [170, 391] on div "Shapes" at bounding box center [166, 469] width 46 height 16
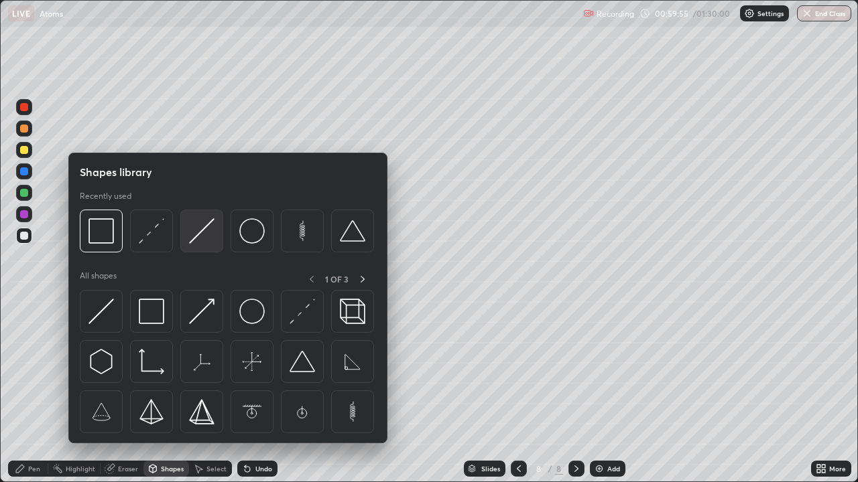
click at [203, 233] on img at bounding box center [201, 230] width 25 height 25
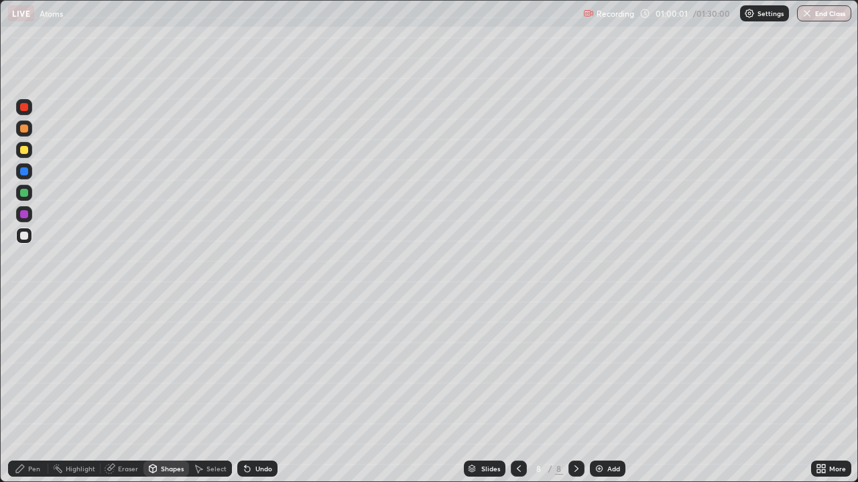
click at [42, 391] on div "Pen" at bounding box center [28, 469] width 40 height 16
click at [25, 150] on div at bounding box center [24, 150] width 8 height 8
click at [162, 391] on div "Shapes" at bounding box center [172, 469] width 23 height 7
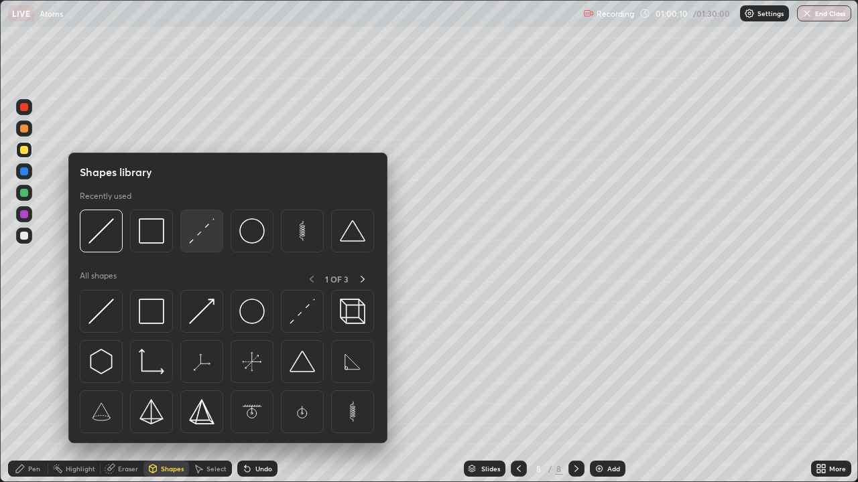
click at [208, 235] on img at bounding box center [201, 230] width 25 height 25
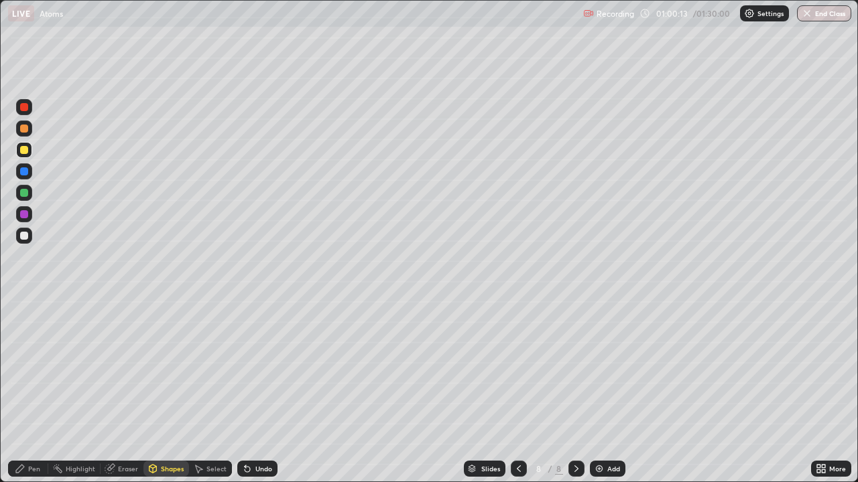
click at [25, 214] on div at bounding box center [24, 214] width 8 height 8
click at [29, 391] on div "Pen" at bounding box center [34, 469] width 12 height 7
click at [25, 143] on div at bounding box center [24, 150] width 16 height 16
click at [601, 391] on img at bounding box center [599, 469] width 11 height 11
click at [513, 391] on div at bounding box center [519, 469] width 16 height 16
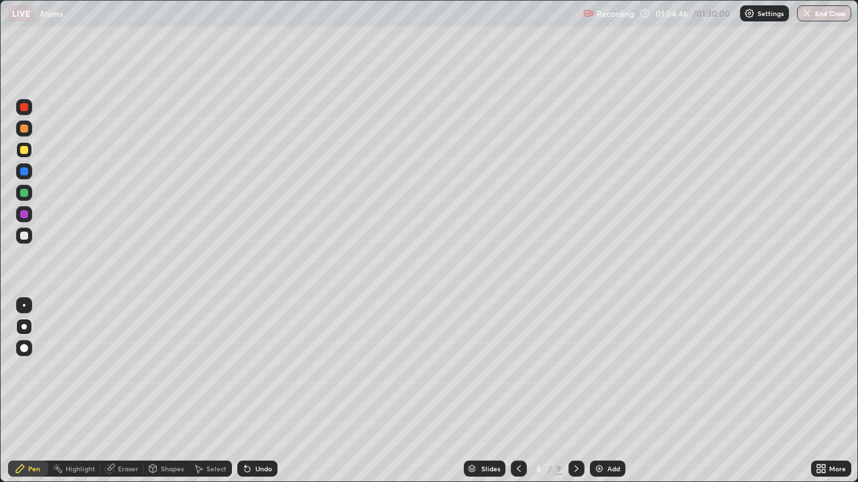
click at [515, 391] on icon at bounding box center [518, 469] width 11 height 11
click at [569, 391] on div at bounding box center [576, 469] width 16 height 16
click at [574, 391] on icon at bounding box center [576, 469] width 11 height 11
click at [517, 391] on icon at bounding box center [518, 469] width 11 height 11
click at [516, 391] on icon at bounding box center [518, 469] width 11 height 11
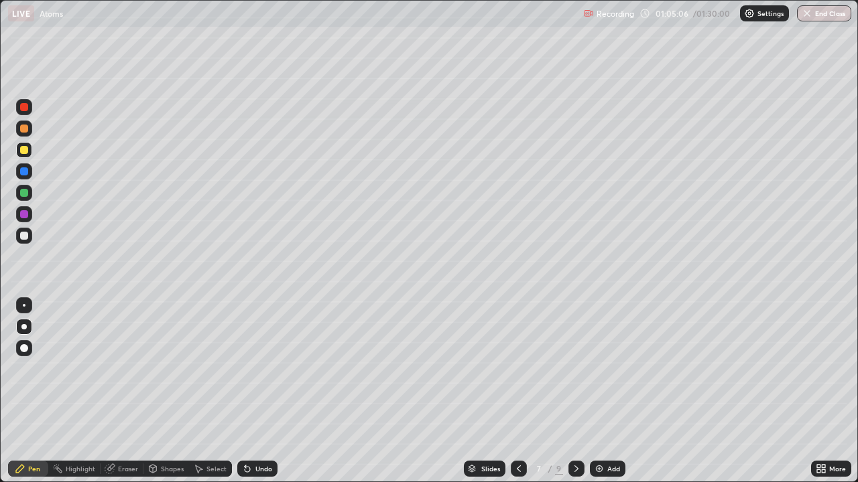
click at [578, 391] on div at bounding box center [576, 469] width 16 height 16
click at [575, 391] on icon at bounding box center [576, 469] width 11 height 11
click at [247, 391] on icon at bounding box center [247, 469] width 5 height 5
click at [249, 391] on icon at bounding box center [247, 469] width 11 height 11
click at [31, 234] on div at bounding box center [24, 236] width 16 height 16
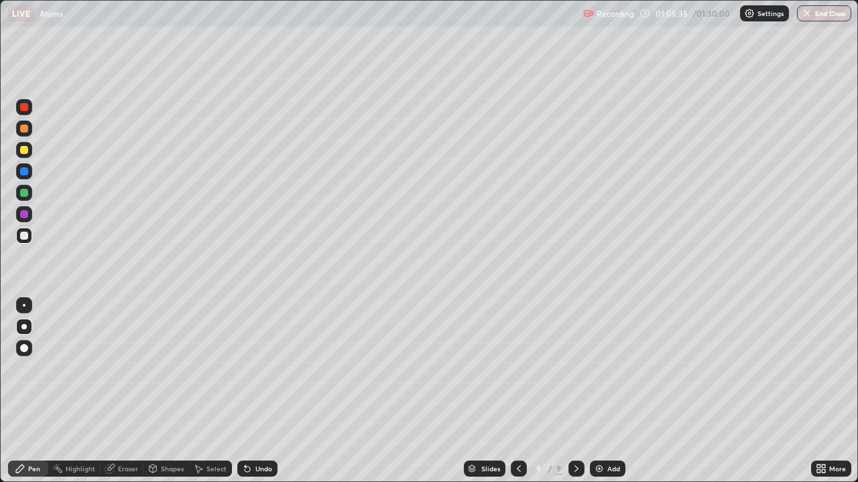
click at [31, 153] on div at bounding box center [24, 150] width 16 height 16
click at [26, 216] on div at bounding box center [24, 214] width 8 height 8
click at [26, 110] on div at bounding box center [24, 107] width 8 height 8
click at [133, 391] on div "Eraser" at bounding box center [128, 469] width 20 height 7
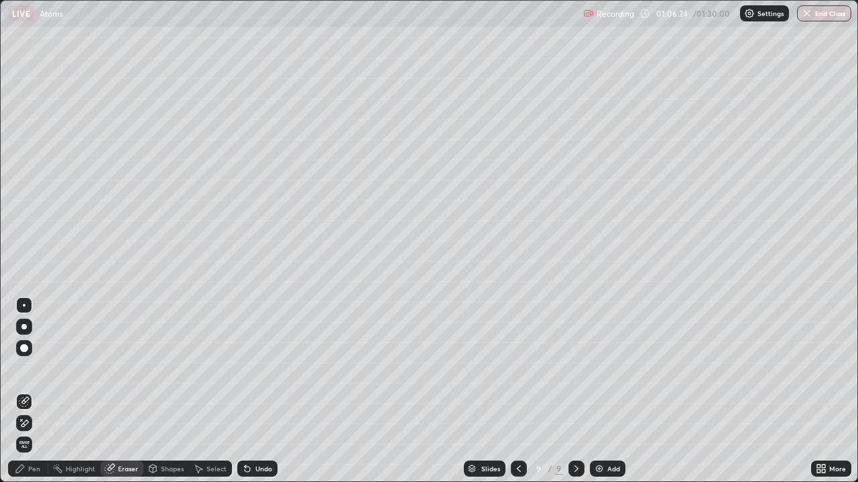
click at [36, 391] on div "Pen" at bounding box center [34, 469] width 12 height 7
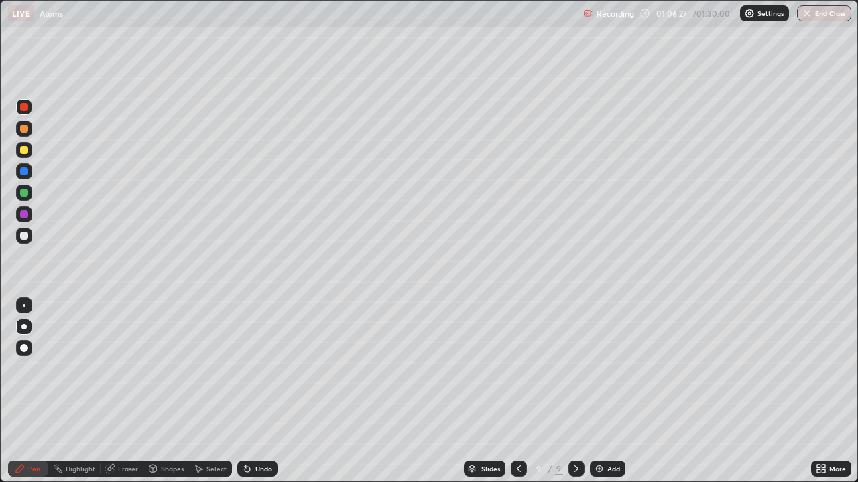
click at [25, 129] on div at bounding box center [24, 129] width 8 height 8
click at [29, 108] on div at bounding box center [24, 107] width 16 height 16
click at [253, 391] on div "Undo" at bounding box center [257, 469] width 40 height 16
click at [255, 391] on div "Undo" at bounding box center [257, 469] width 40 height 16
click at [29, 127] on div at bounding box center [24, 129] width 16 height 16
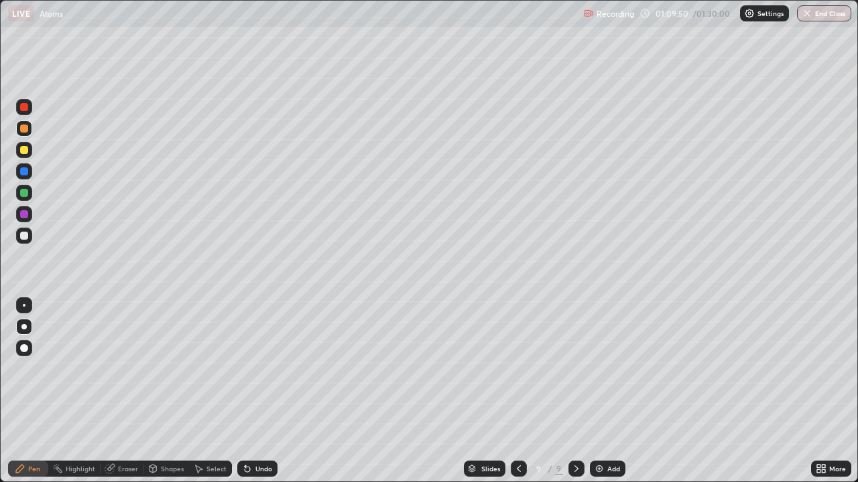
click at [121, 391] on div "Eraser" at bounding box center [128, 469] width 20 height 7
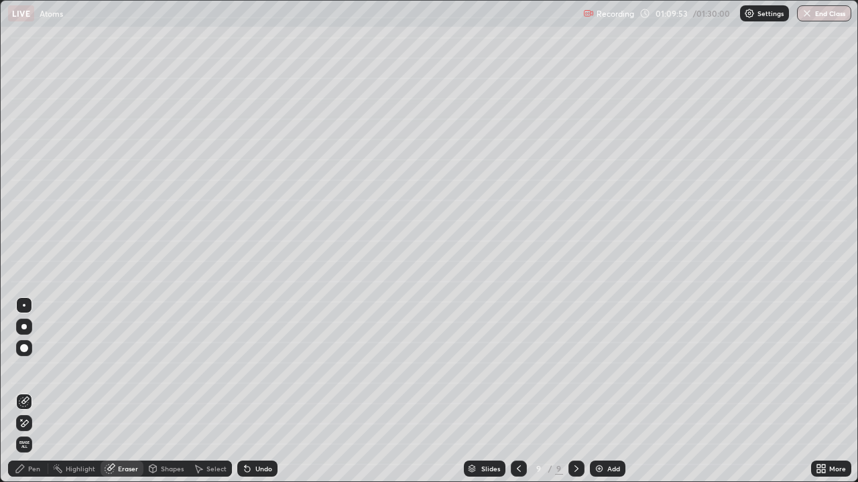
click at [25, 391] on icon at bounding box center [20, 469] width 11 height 11
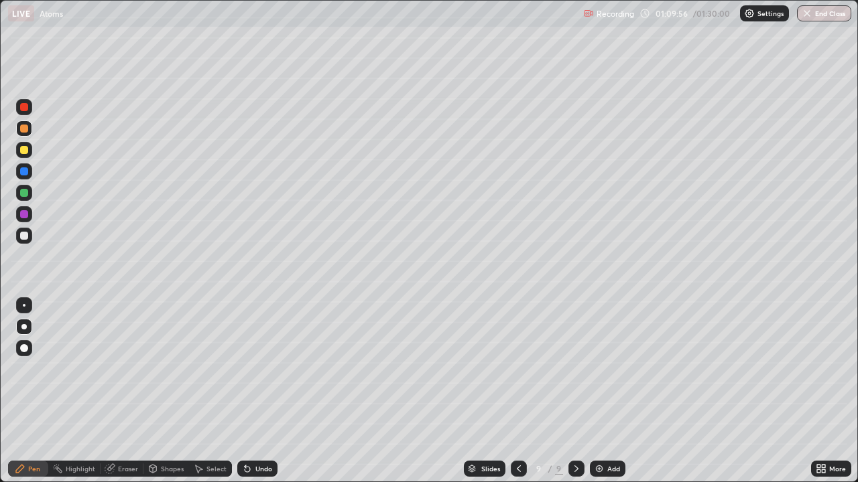
click at [259, 391] on div "Undo" at bounding box center [263, 469] width 17 height 7
click at [256, 391] on div "Undo" at bounding box center [263, 469] width 17 height 7
click at [121, 391] on div "Eraser" at bounding box center [128, 469] width 20 height 7
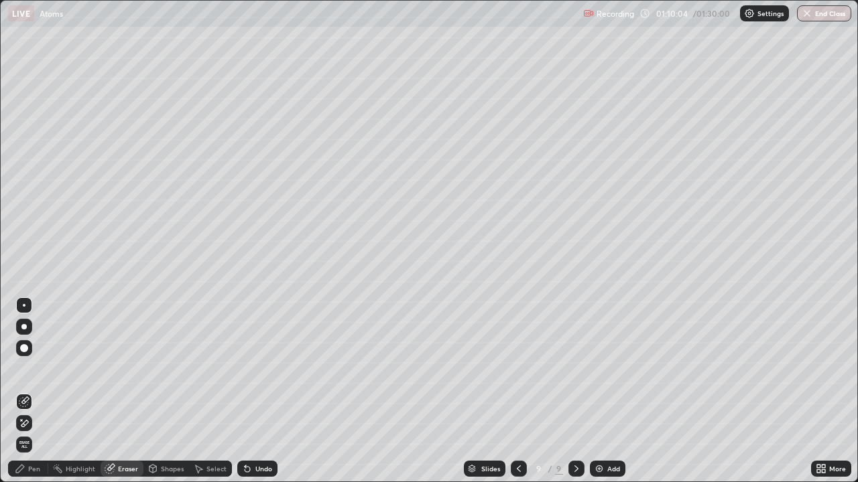
click at [30, 391] on div "Pen" at bounding box center [34, 469] width 12 height 7
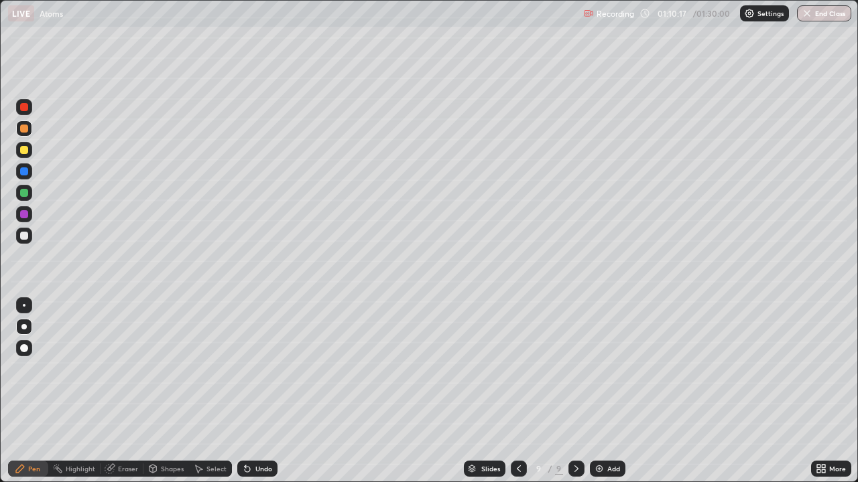
click at [257, 391] on div "Undo" at bounding box center [263, 469] width 17 height 7
click at [255, 391] on div "Undo" at bounding box center [263, 469] width 17 height 7
click at [163, 391] on div "Shapes" at bounding box center [166, 469] width 46 height 16
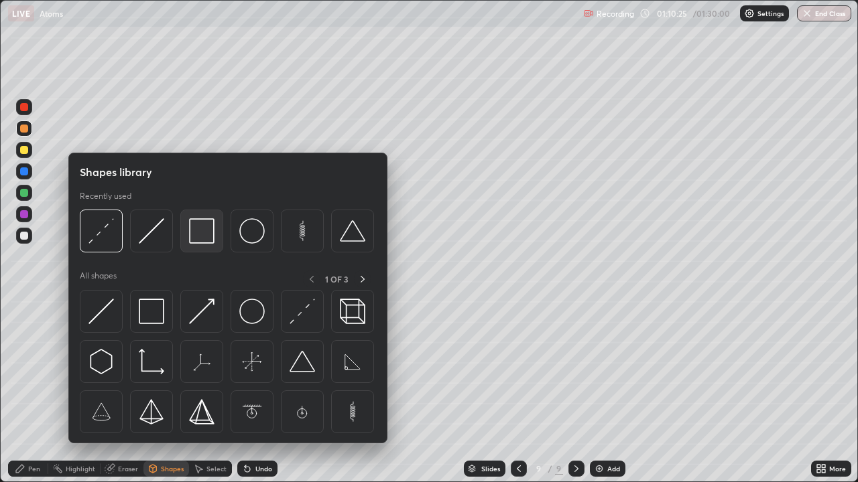
click at [195, 241] on img at bounding box center [201, 230] width 25 height 25
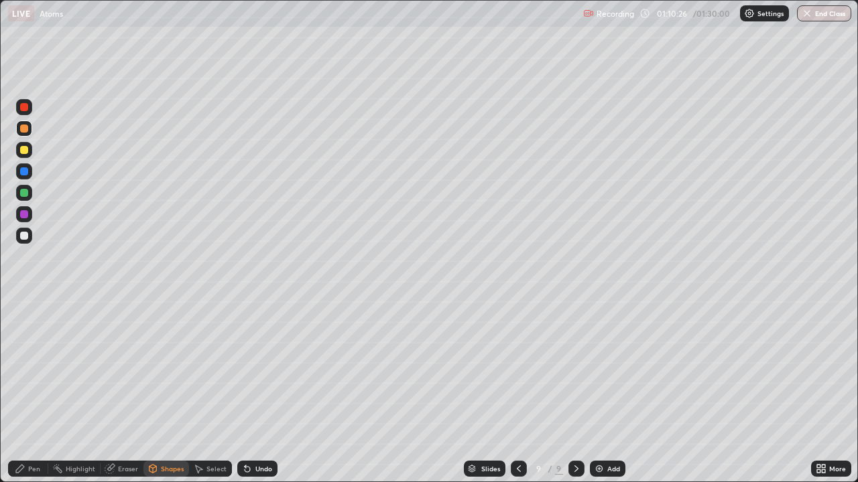
click at [29, 237] on div at bounding box center [24, 236] width 16 height 16
click at [256, 391] on div "Undo" at bounding box center [263, 469] width 17 height 7
click at [255, 391] on div "Undo" at bounding box center [263, 469] width 17 height 7
click at [19, 391] on icon at bounding box center [20, 469] width 8 height 8
click at [167, 391] on div "Shapes" at bounding box center [172, 469] width 23 height 7
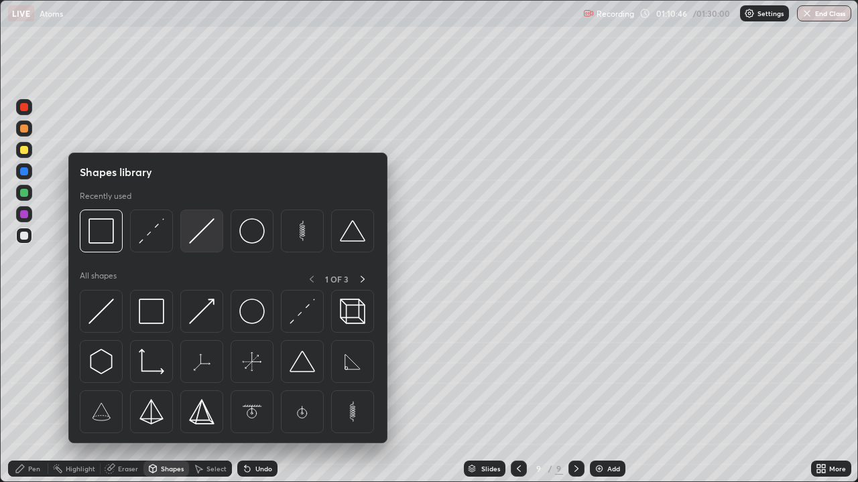
click at [204, 231] on img at bounding box center [201, 230] width 25 height 25
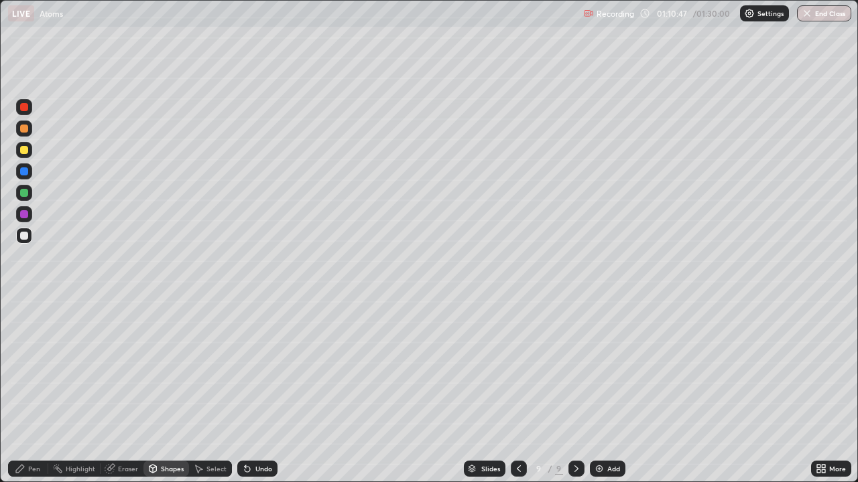
click at [24, 194] on div at bounding box center [24, 193] width 8 height 8
click at [158, 391] on div "Shapes" at bounding box center [166, 469] width 46 height 16
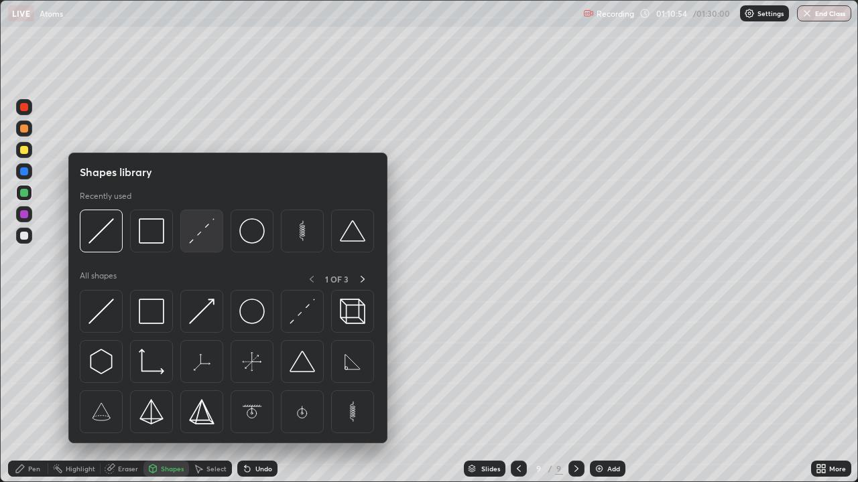
click at [203, 228] on img at bounding box center [201, 230] width 25 height 25
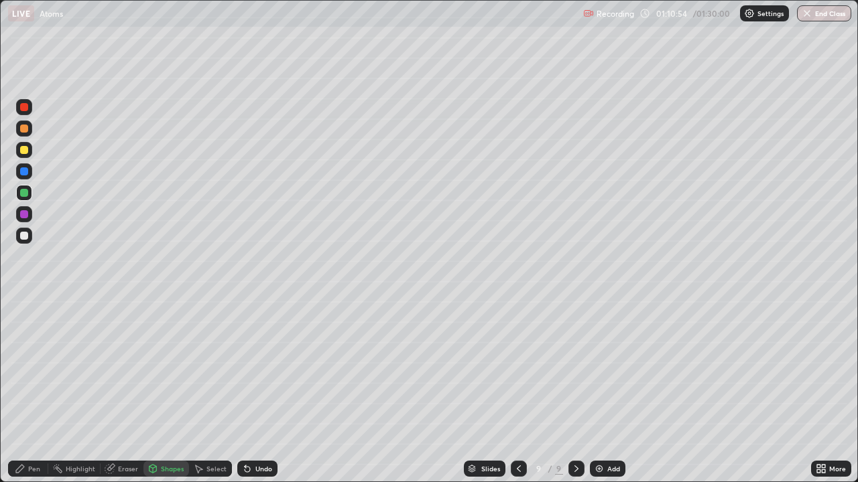
click at [25, 169] on div at bounding box center [24, 172] width 8 height 8
click at [34, 391] on div "Pen" at bounding box center [34, 469] width 12 height 7
click at [25, 129] on div at bounding box center [24, 129] width 8 height 8
click at [30, 150] on div at bounding box center [24, 150] width 16 height 16
click at [599, 391] on img at bounding box center [599, 469] width 11 height 11
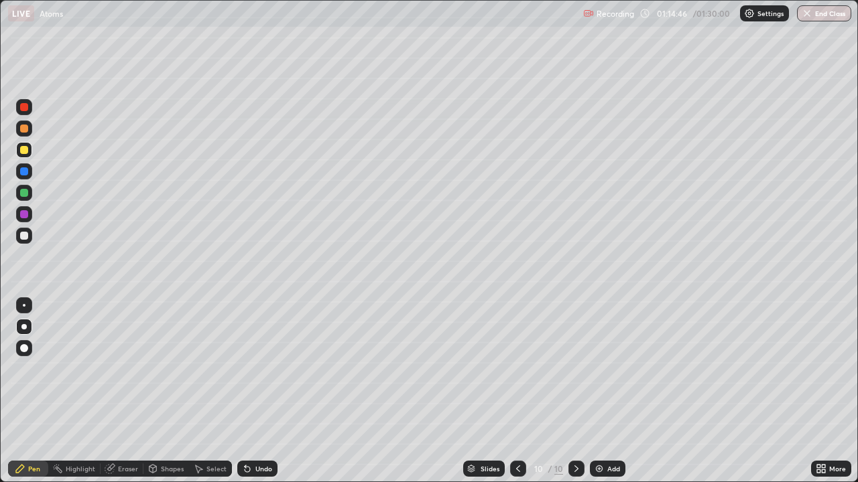
click at [30, 237] on div at bounding box center [24, 236] width 16 height 16
click at [255, 391] on div "Undo" at bounding box center [263, 469] width 17 height 7
click at [261, 391] on div "Undo" at bounding box center [263, 469] width 17 height 7
click at [260, 391] on div "Undo" at bounding box center [263, 469] width 17 height 7
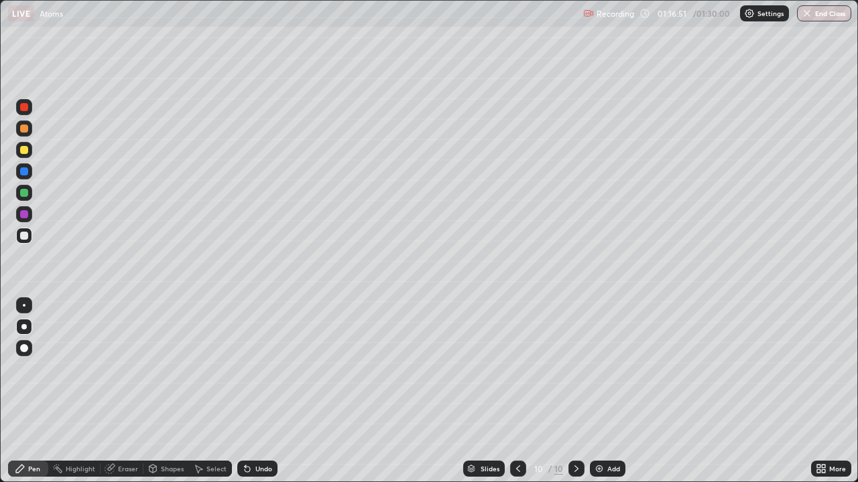
click at [259, 391] on div "Undo" at bounding box center [257, 469] width 40 height 16
click at [259, 391] on div "Undo" at bounding box center [263, 469] width 17 height 7
click at [824, 16] on button "End Class" at bounding box center [824, 13] width 54 height 16
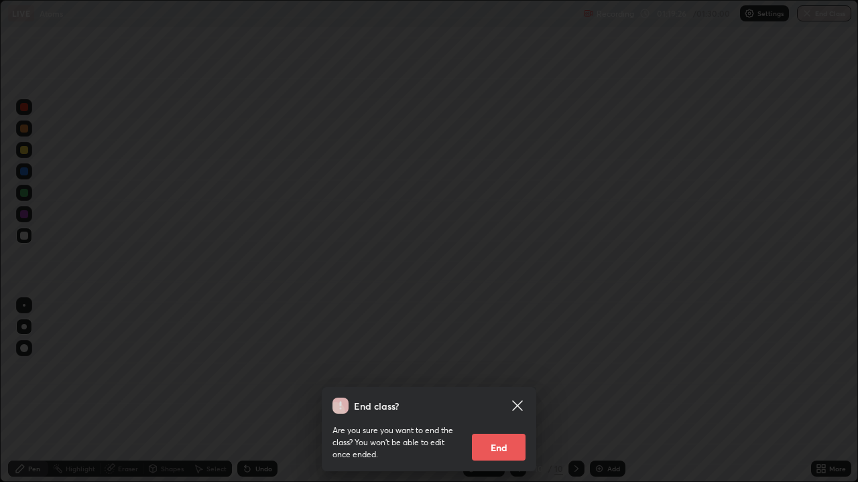
click at [519, 391] on icon at bounding box center [517, 406] width 16 height 16
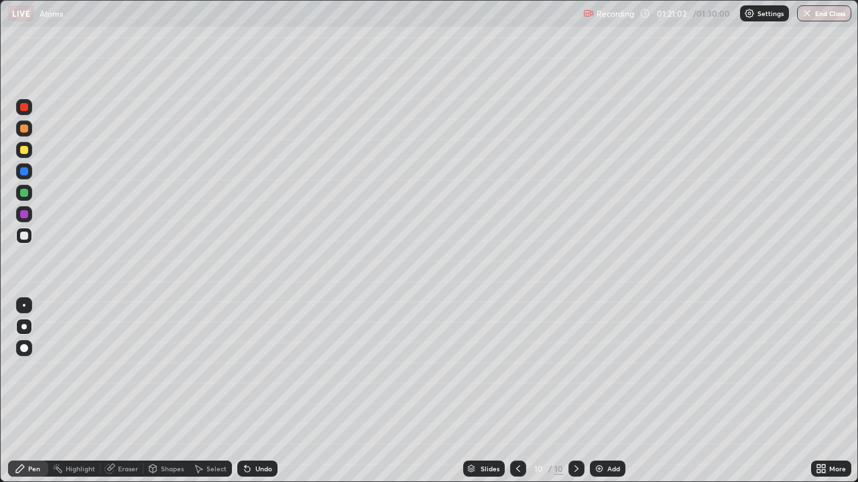
click at [835, 16] on button "End Class" at bounding box center [824, 13] width 54 height 16
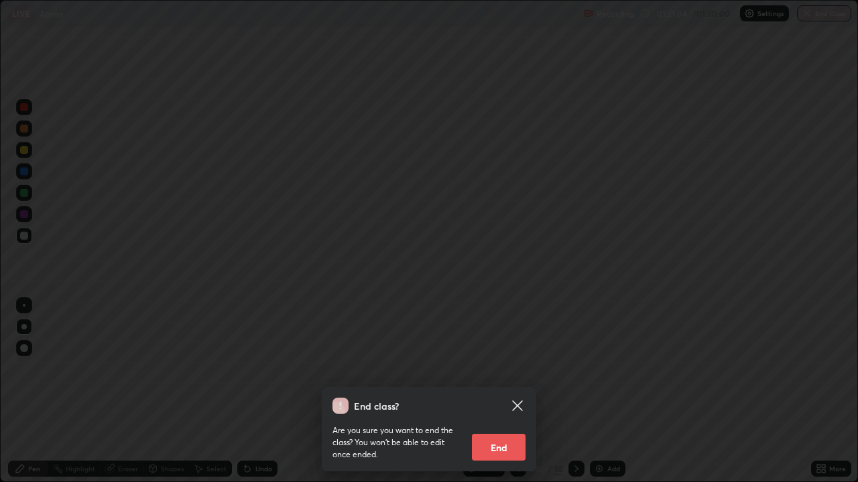
click at [506, 391] on button "End" at bounding box center [499, 447] width 54 height 27
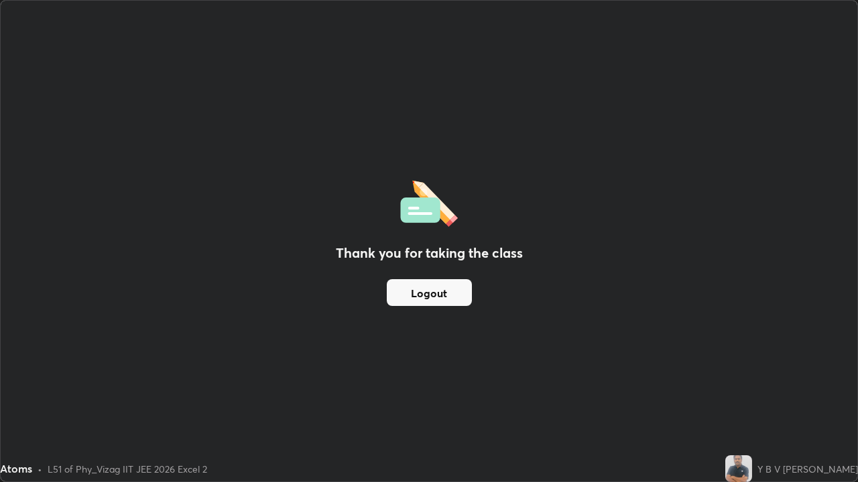
click at [454, 291] on button "Logout" at bounding box center [429, 292] width 85 height 27
click at [458, 295] on button "Logout" at bounding box center [429, 292] width 85 height 27
click at [456, 302] on button "Logout" at bounding box center [429, 292] width 85 height 27
